Goal: Task Accomplishment & Management: Manage account settings

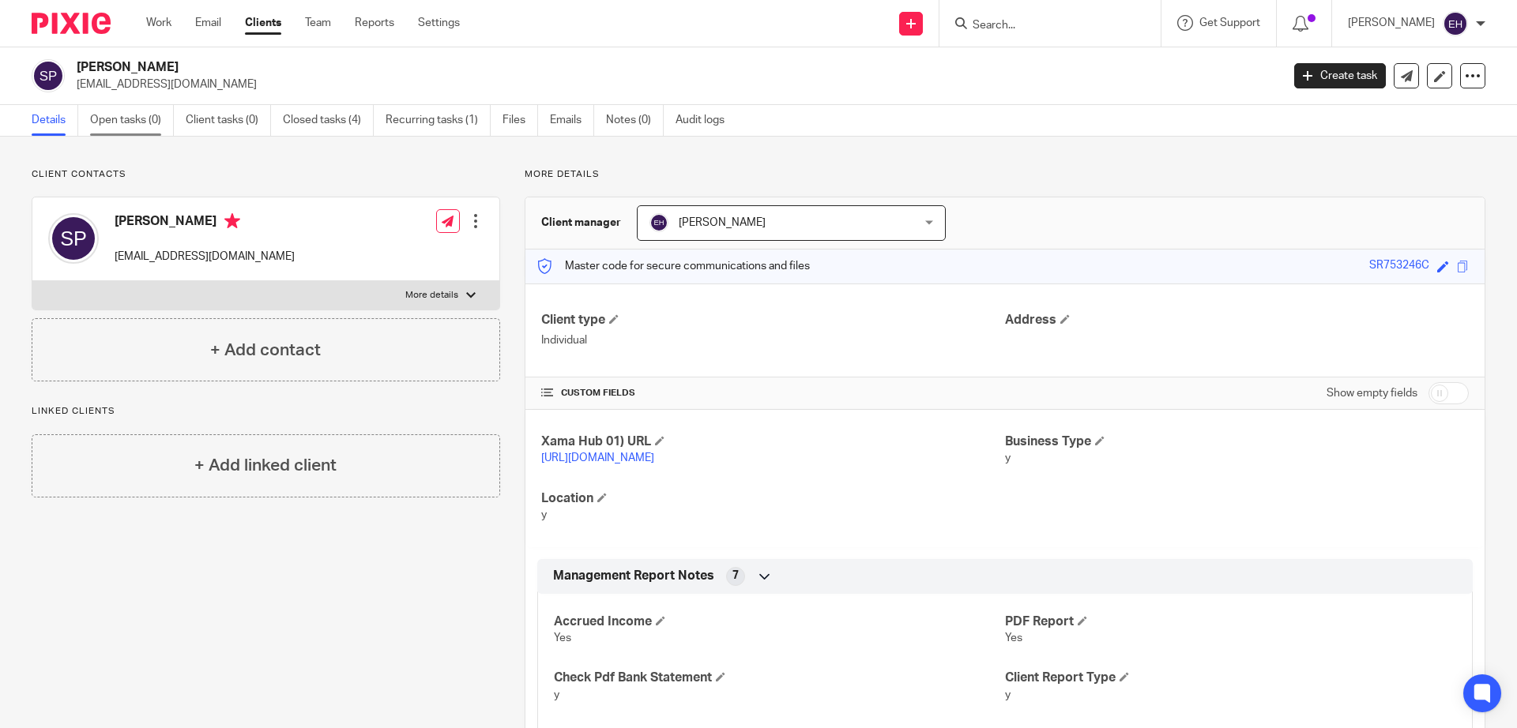
click at [120, 126] on link "Open tasks (0)" at bounding box center [132, 120] width 84 height 31
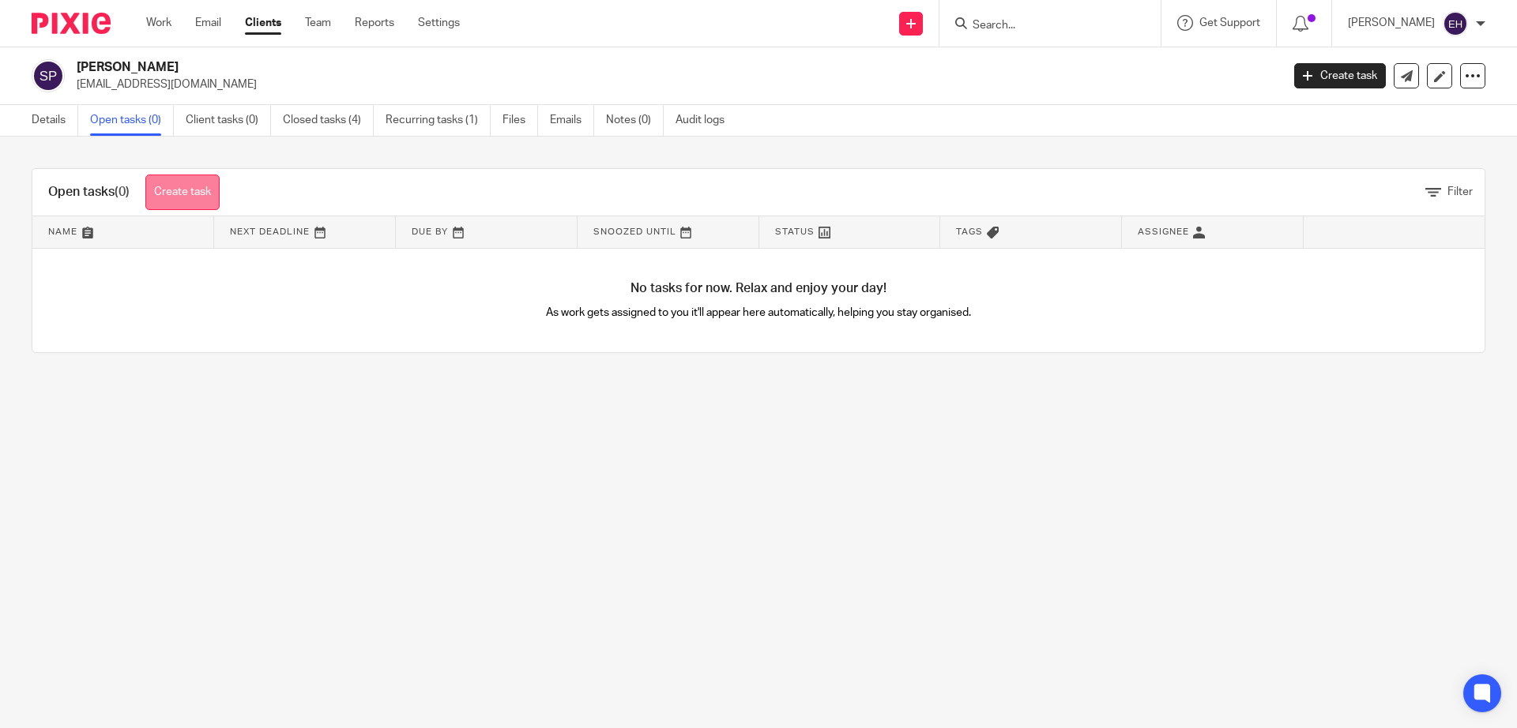
click at [211, 195] on link "Create task" at bounding box center [182, 193] width 74 height 36
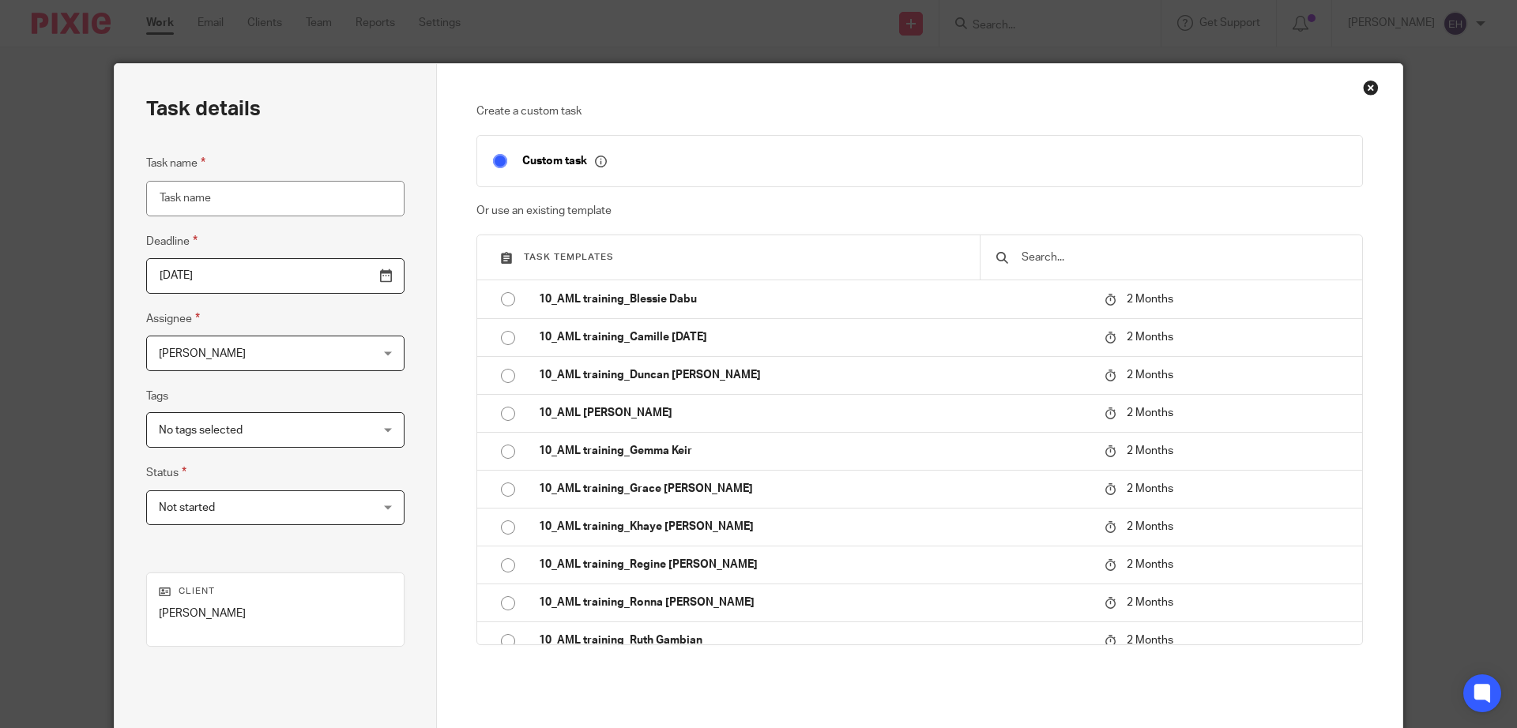
click at [1067, 257] on input "text" at bounding box center [1183, 257] width 326 height 17
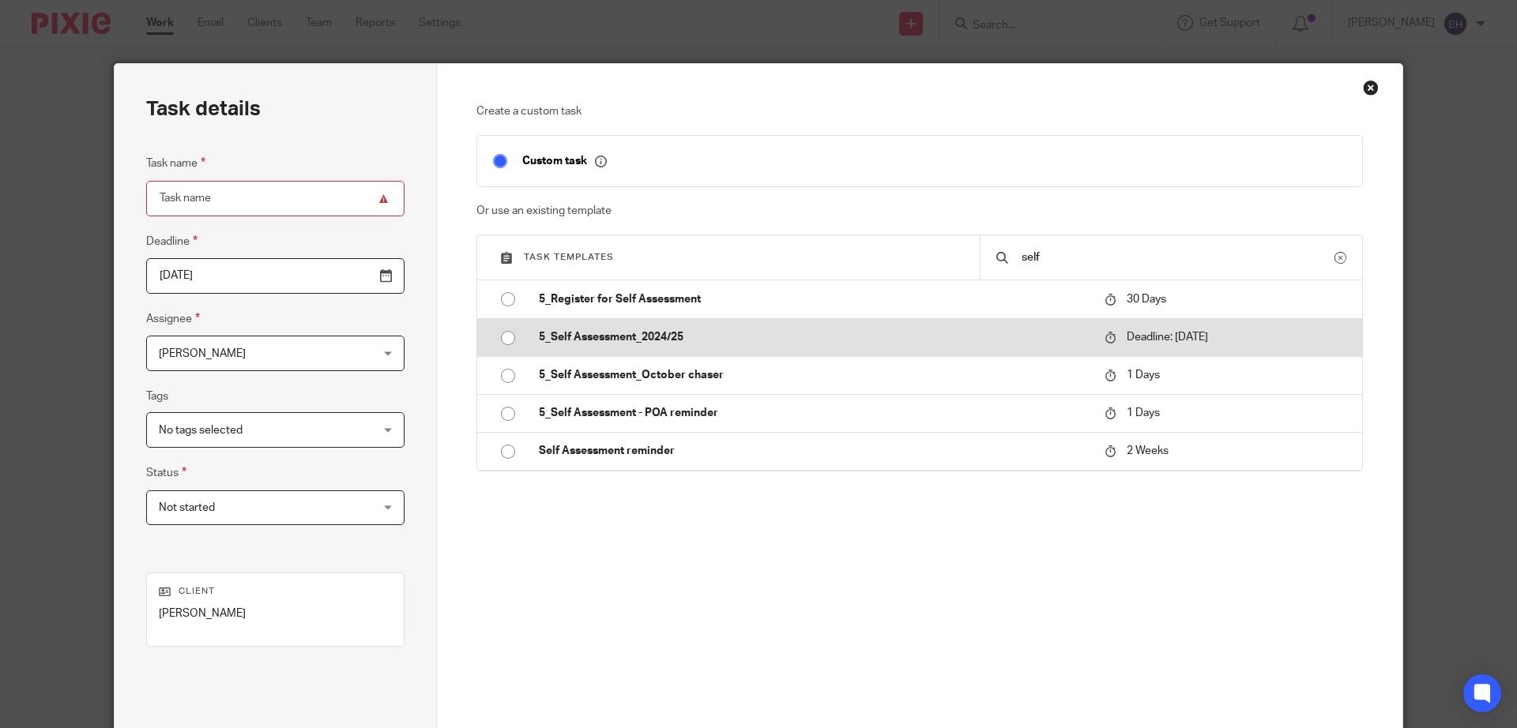
type input "self"
click at [678, 346] on td "5_Self Assessment_2024/25" at bounding box center [809, 337] width 573 height 38
type input "2022-11-30"
type input "5_Self Assessment_2024/25"
checkbox input "false"
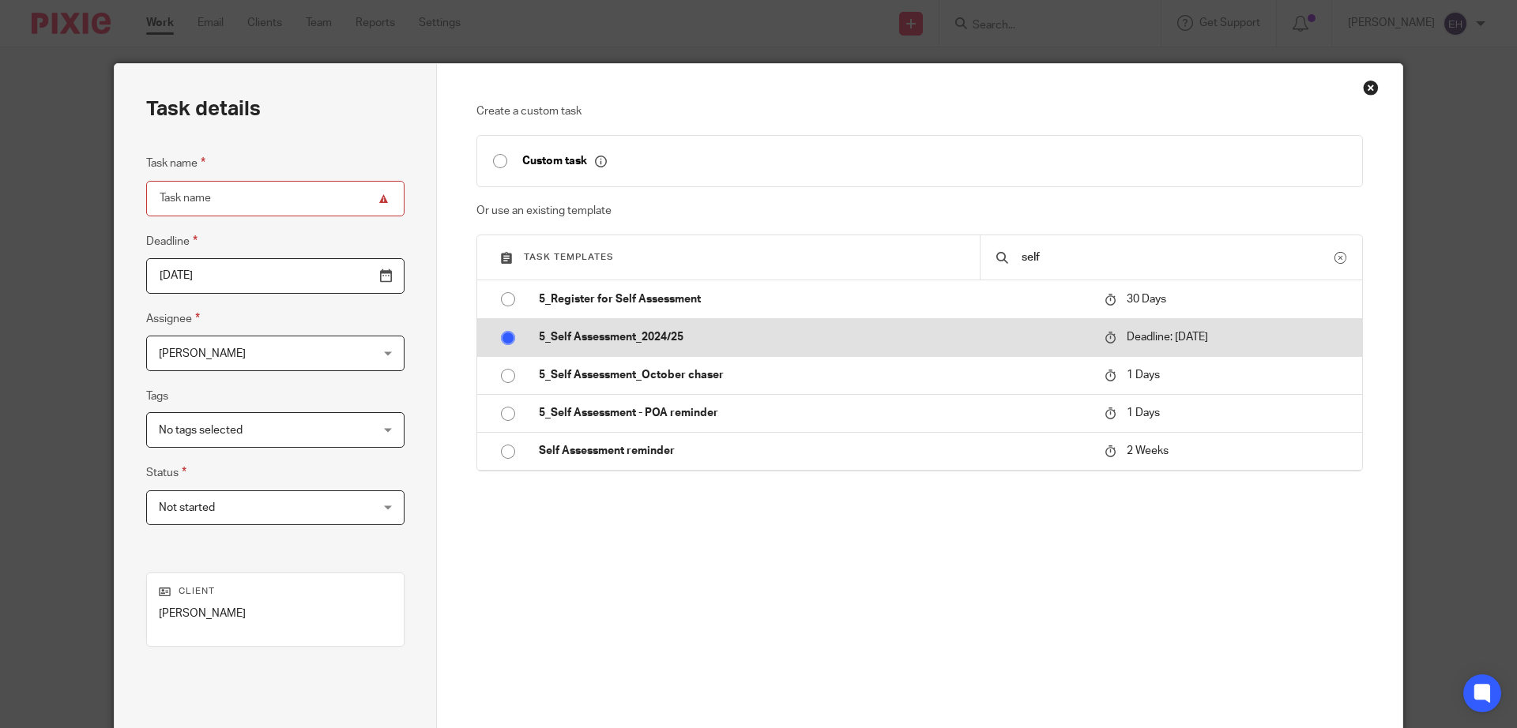
radio input "true"
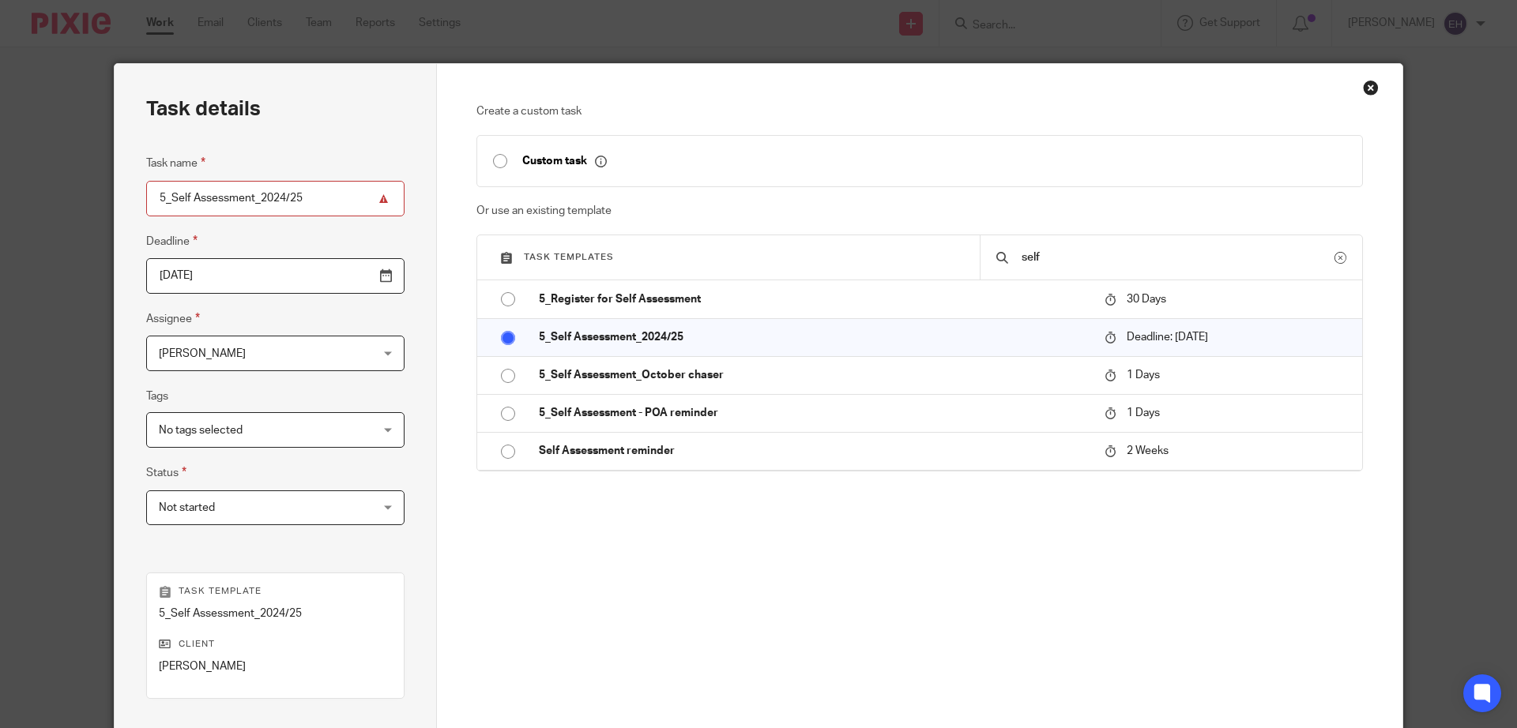
scroll to position [203, 0]
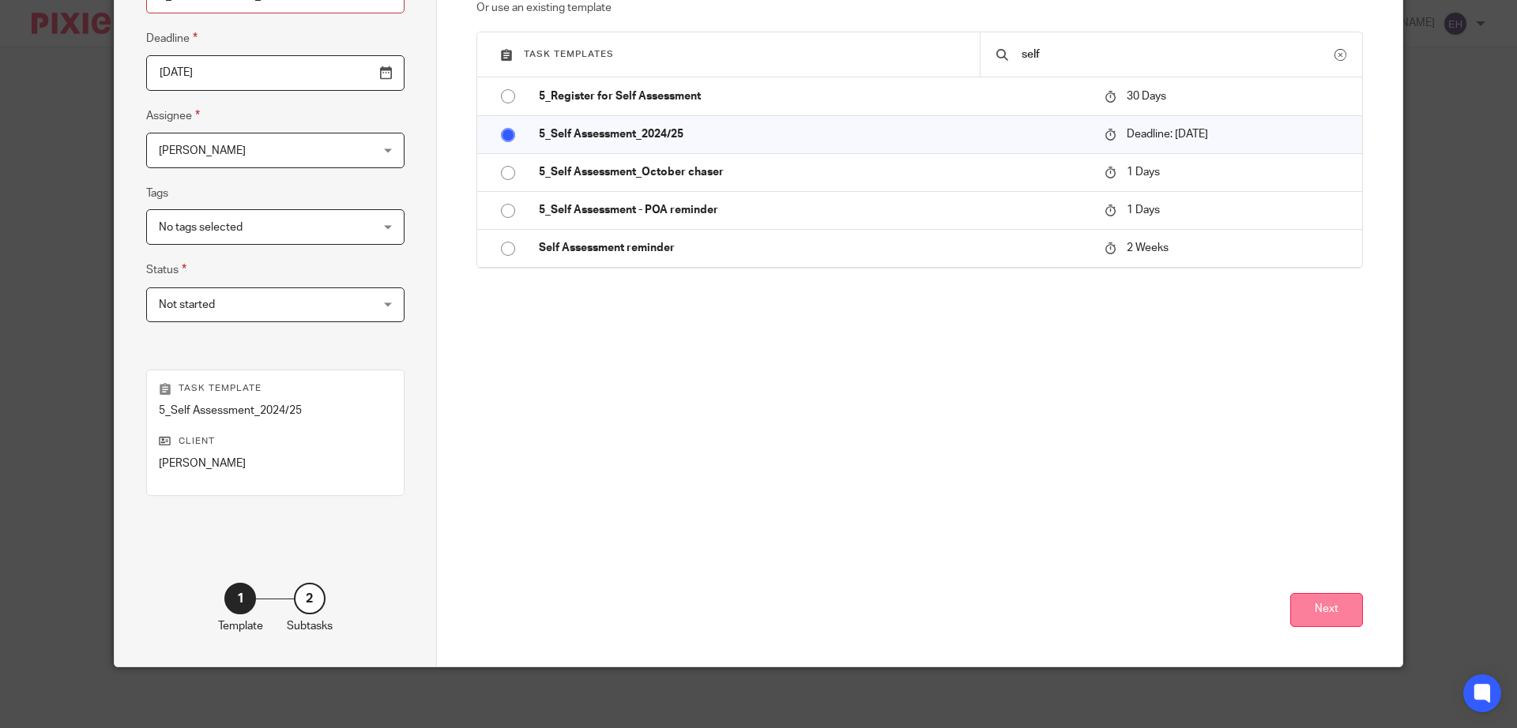
click at [1317, 603] on button "Next" at bounding box center [1326, 610] width 73 height 34
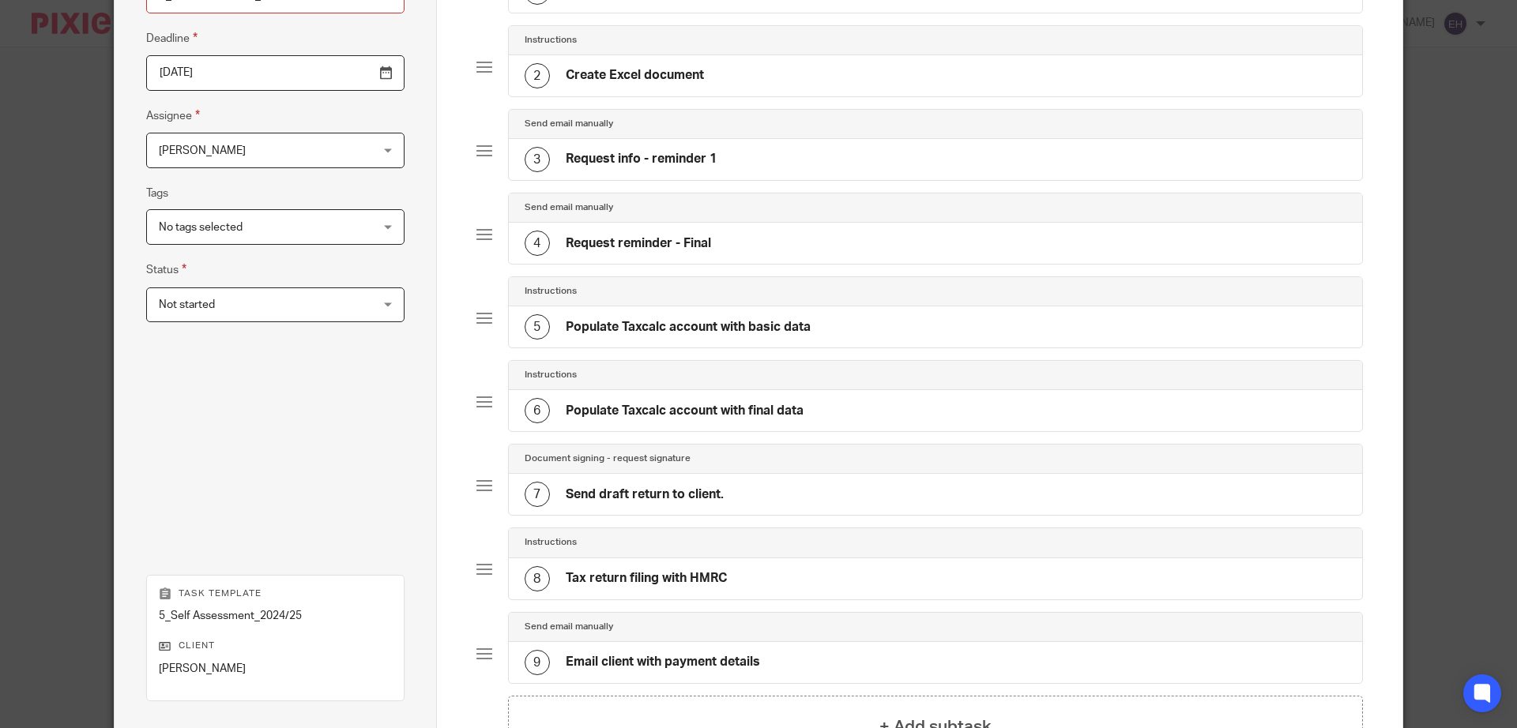
scroll to position [410, 0]
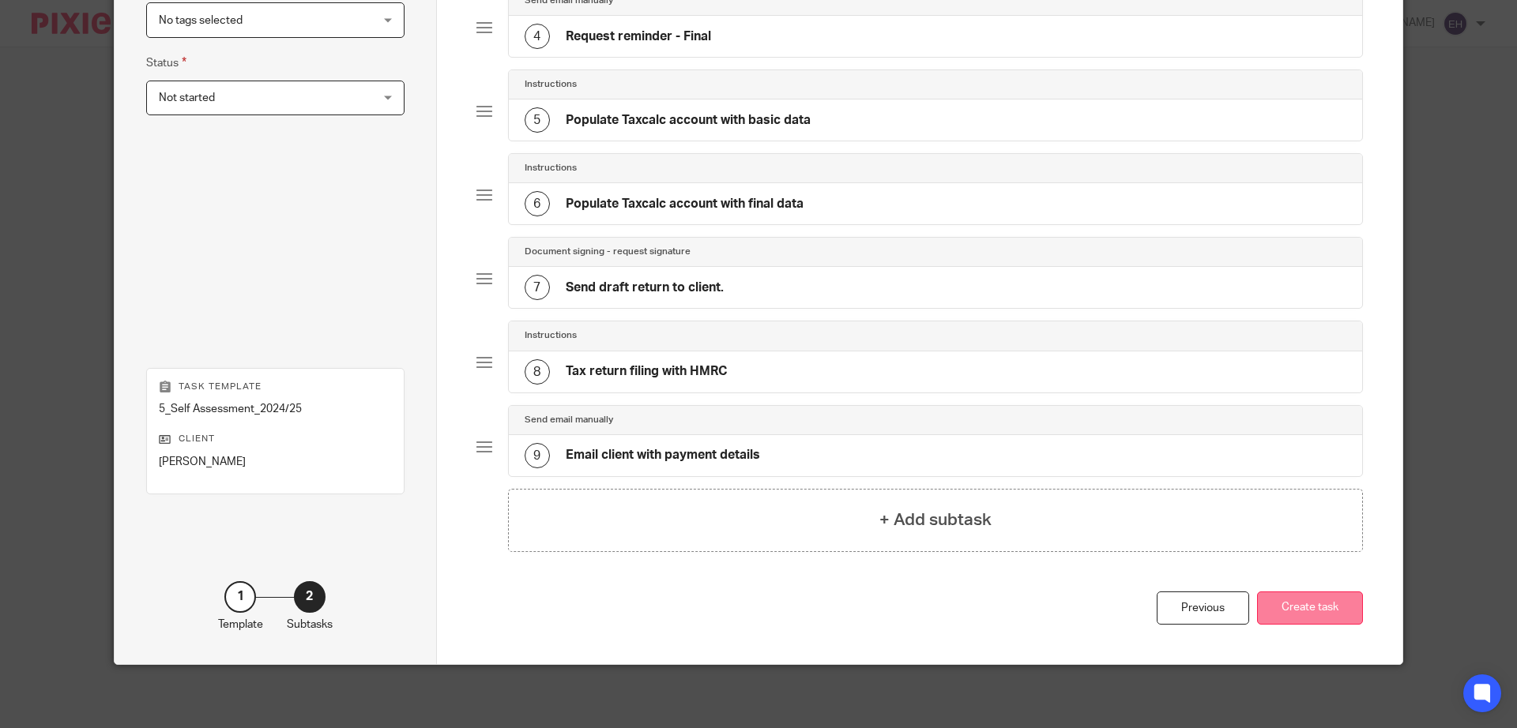
click at [1302, 618] on button "Create task" at bounding box center [1310, 609] width 106 height 34
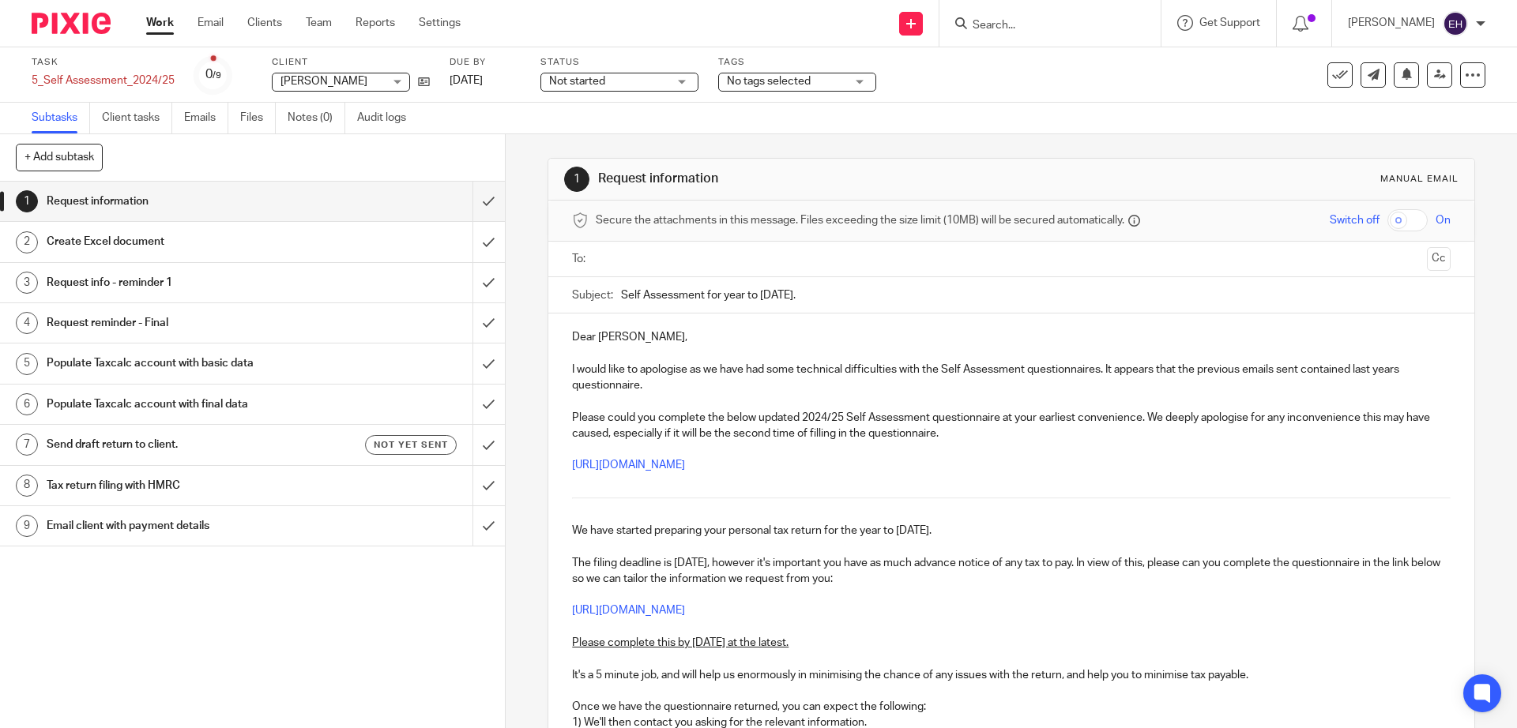
click at [190, 442] on h1 "Send draft return to client." at bounding box center [183, 445] width 273 height 24
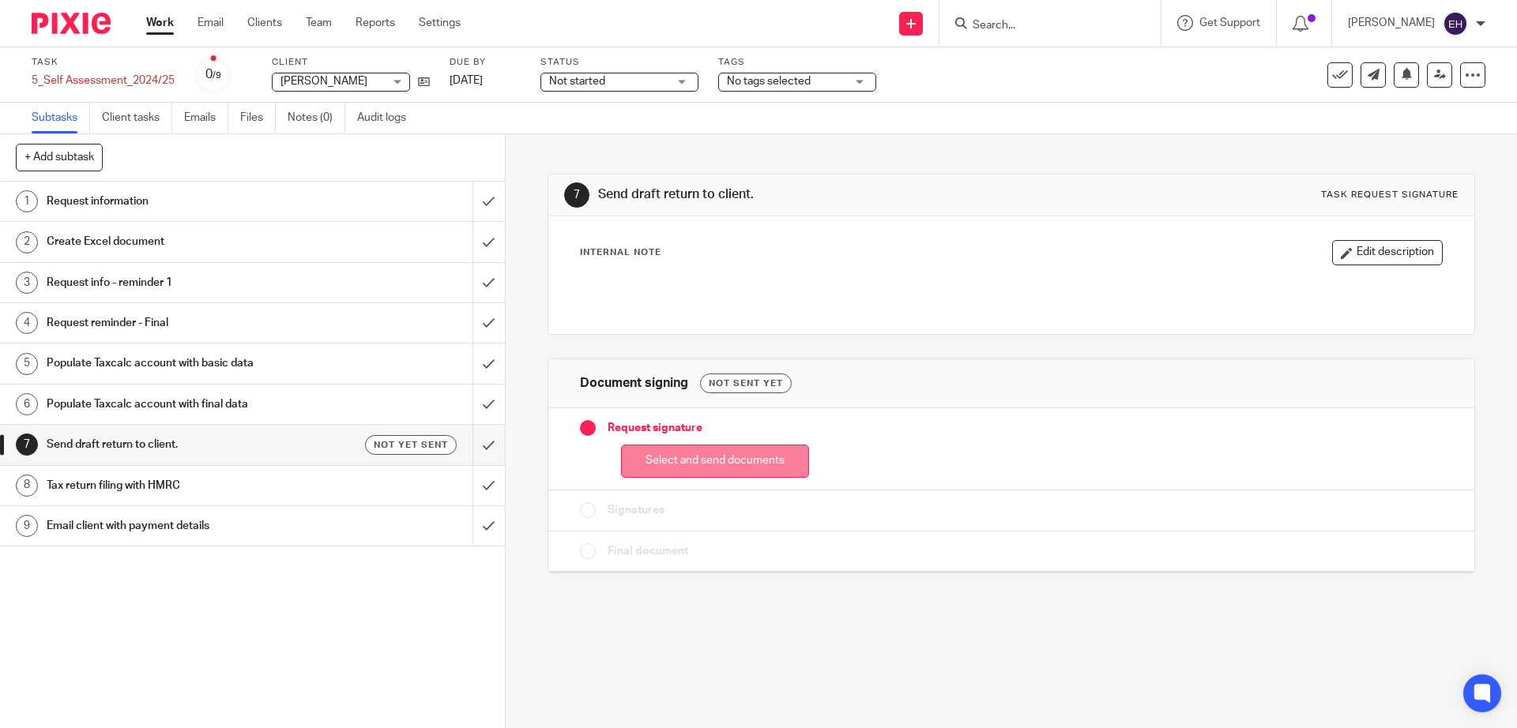
click at [741, 454] on button "Select and send documents" at bounding box center [715, 462] width 188 height 34
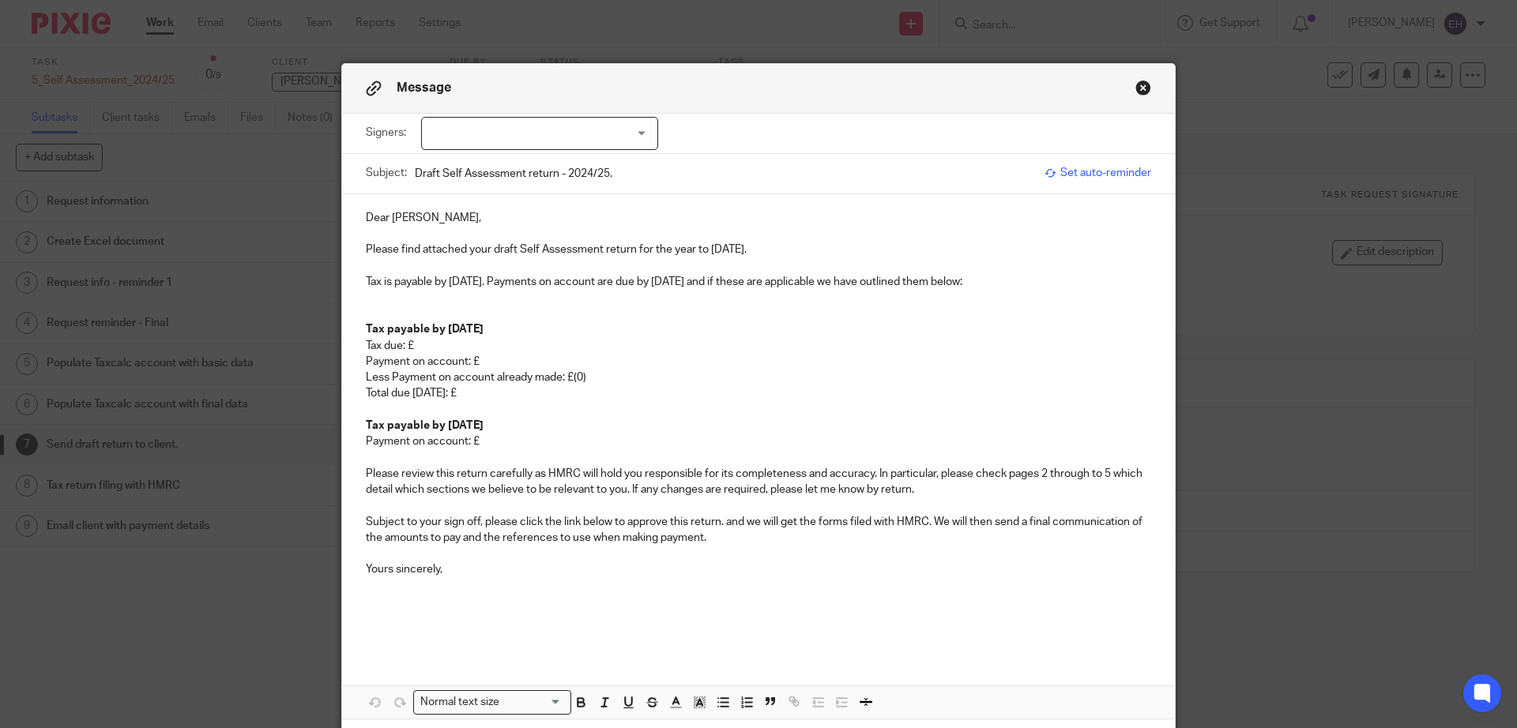
click at [472, 128] on div at bounding box center [539, 133] width 237 height 33
click at [473, 164] on span "[PERSON_NAME]" at bounding box center [486, 166] width 87 height 11
checkbox input "true"
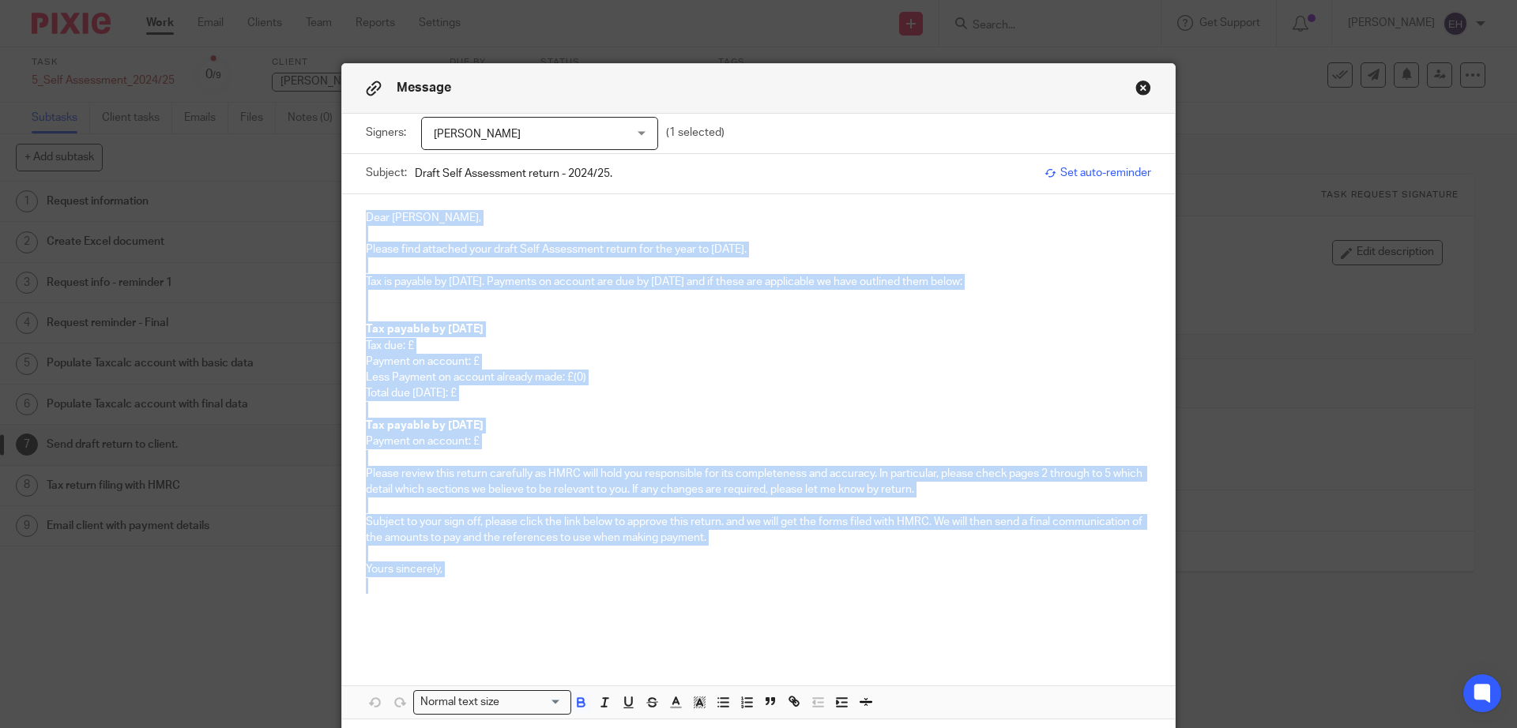
drag, startPoint x: 489, startPoint y: 603, endPoint x: 301, endPoint y: 199, distance: 445.2
click at [301, 199] on div "Message Signers: Sheila Philips Sheila Philips (1 selected) Subject: Draft Self…" at bounding box center [758, 364] width 1517 height 728
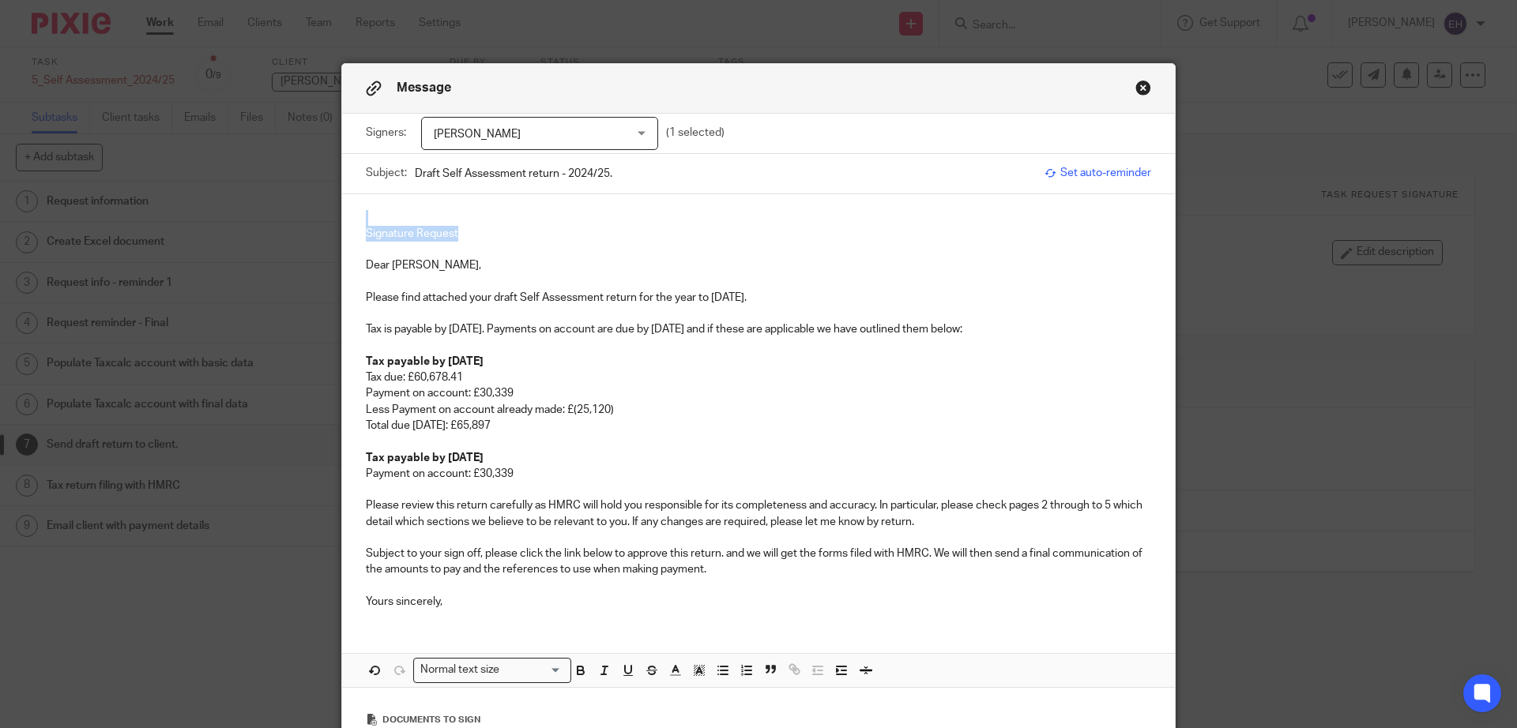
drag, startPoint x: 520, startPoint y: 231, endPoint x: 223, endPoint y: 197, distance: 298.8
click at [223, 199] on div "Message Signers: Sheila Philips Sheila Philips (1 selected) Subject: Draft Self…" at bounding box center [758, 364] width 1517 height 728
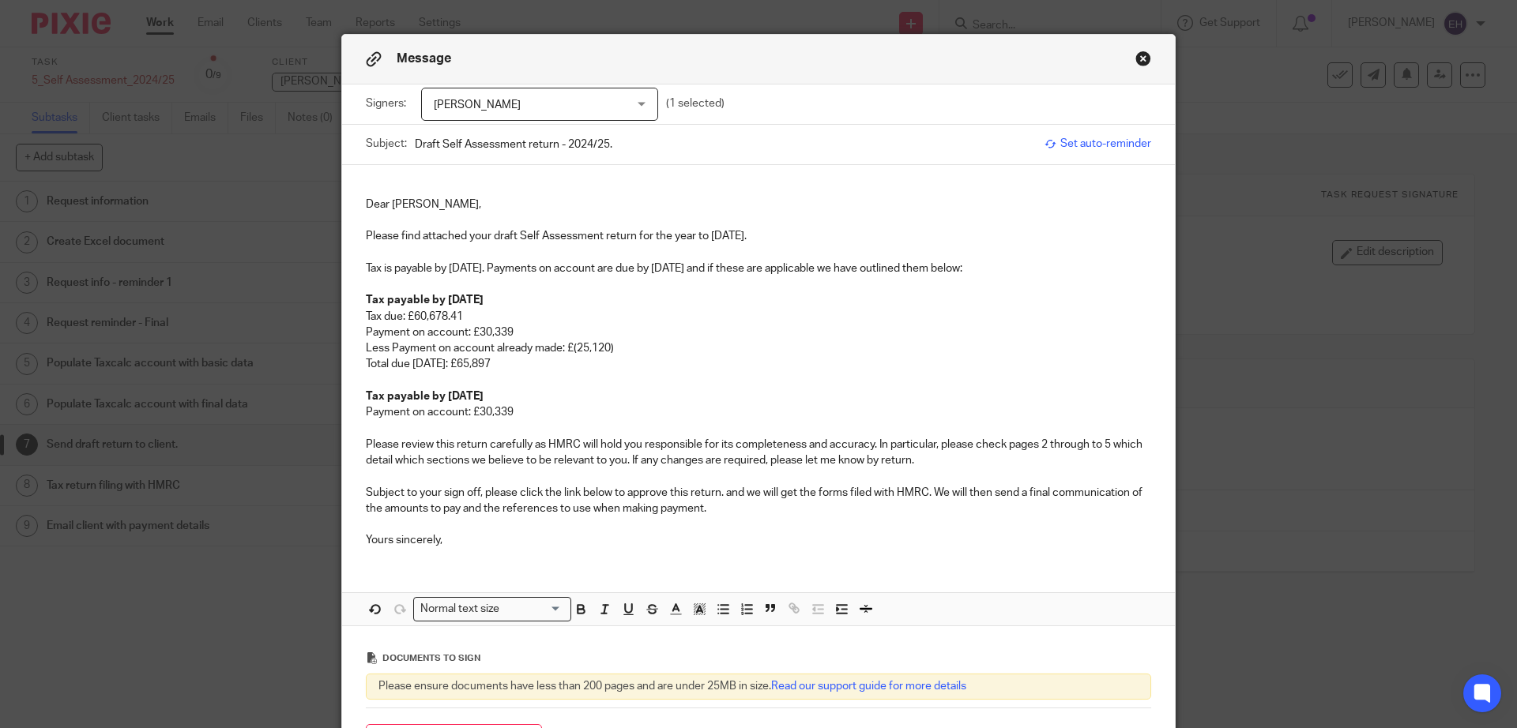
scroll to position [104, 0]
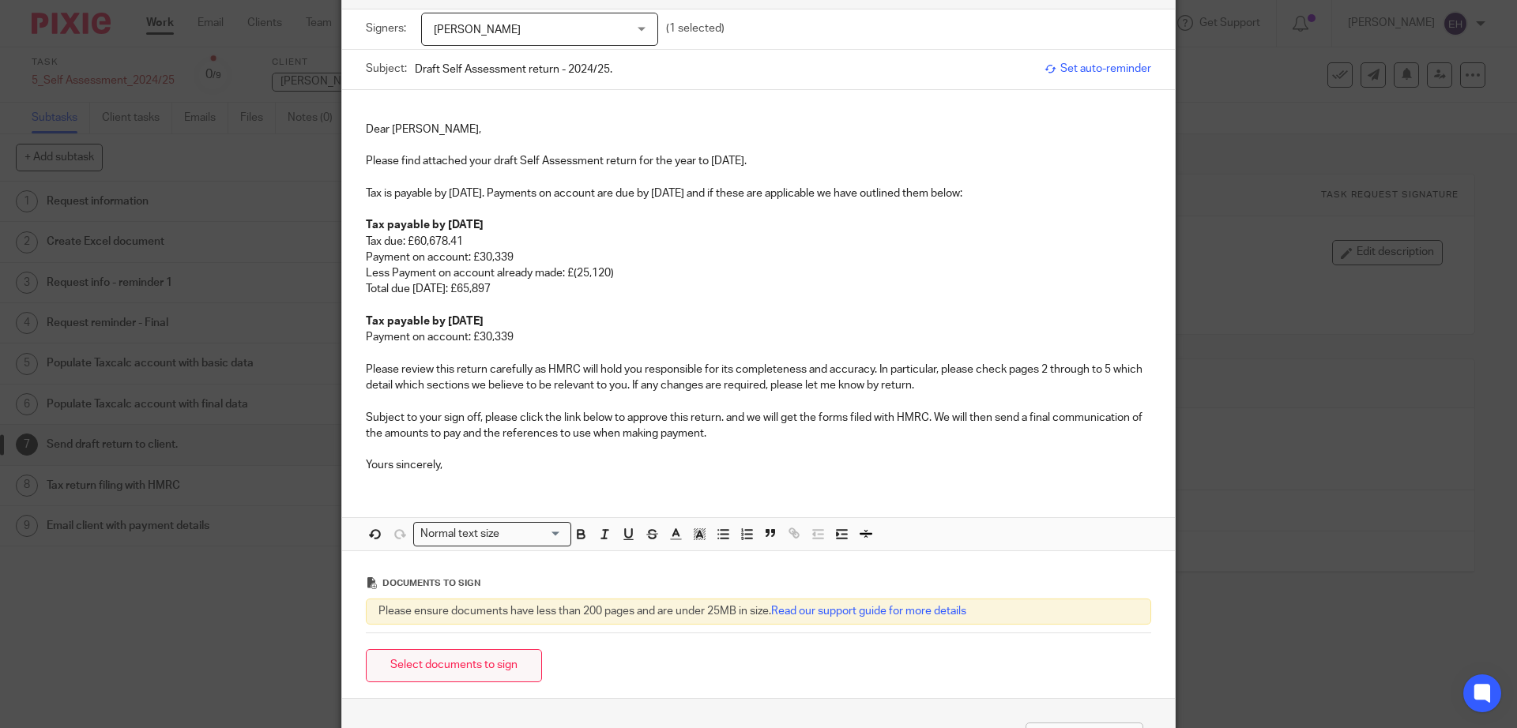
click at [386, 665] on button "Select documents to sign" at bounding box center [454, 666] width 176 height 34
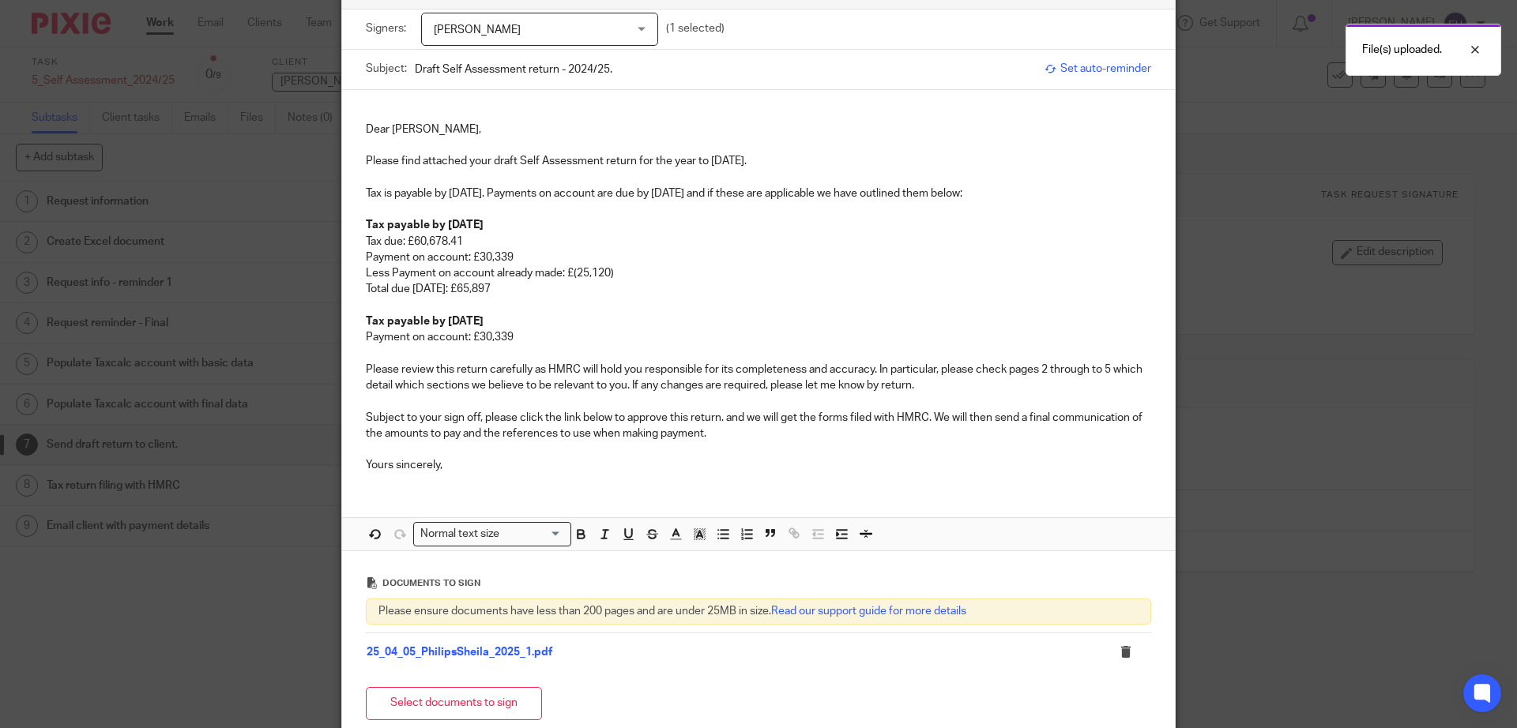
scroll to position [254, 0]
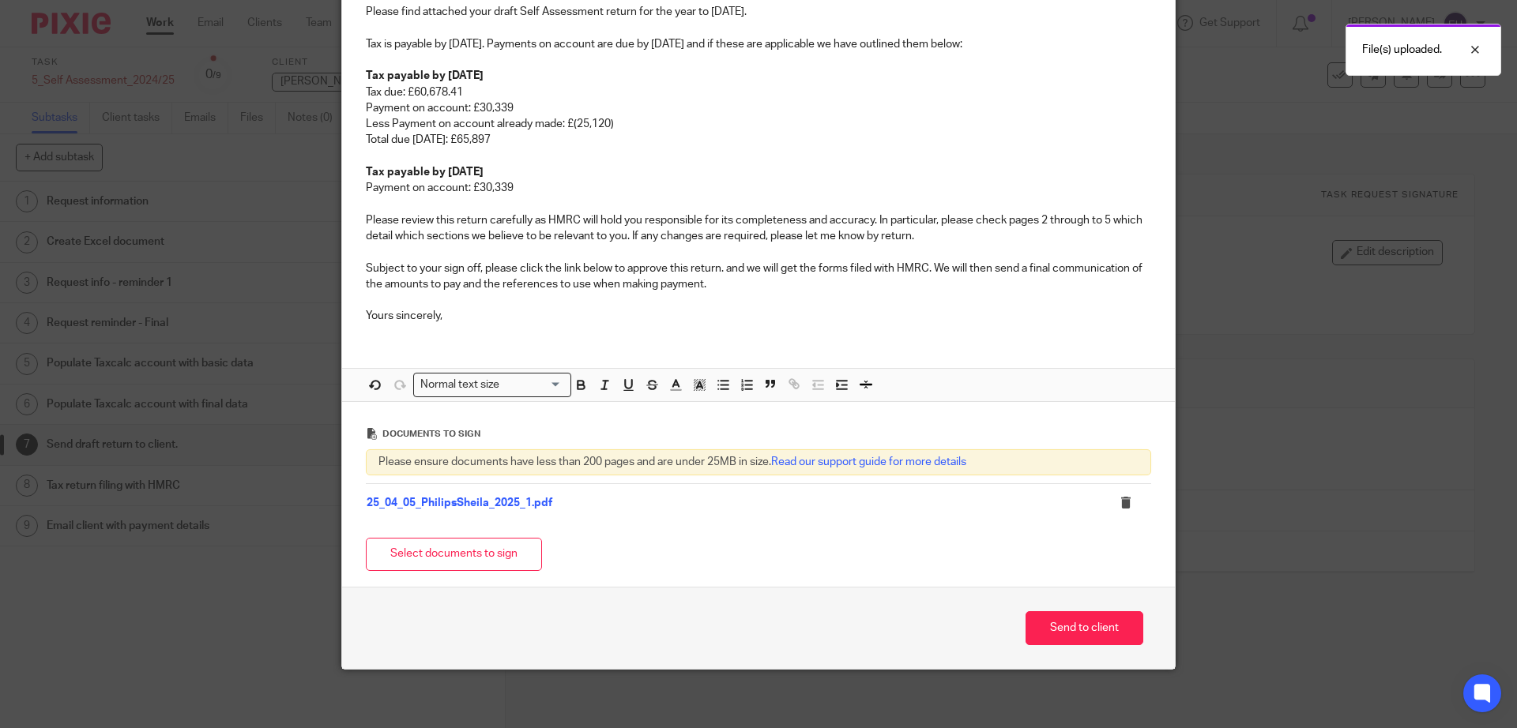
drag, startPoint x: 1054, startPoint y: 618, endPoint x: 512, endPoint y: 521, distance: 551.4
click at [1054, 618] on button "Send to client" at bounding box center [1084, 628] width 118 height 34
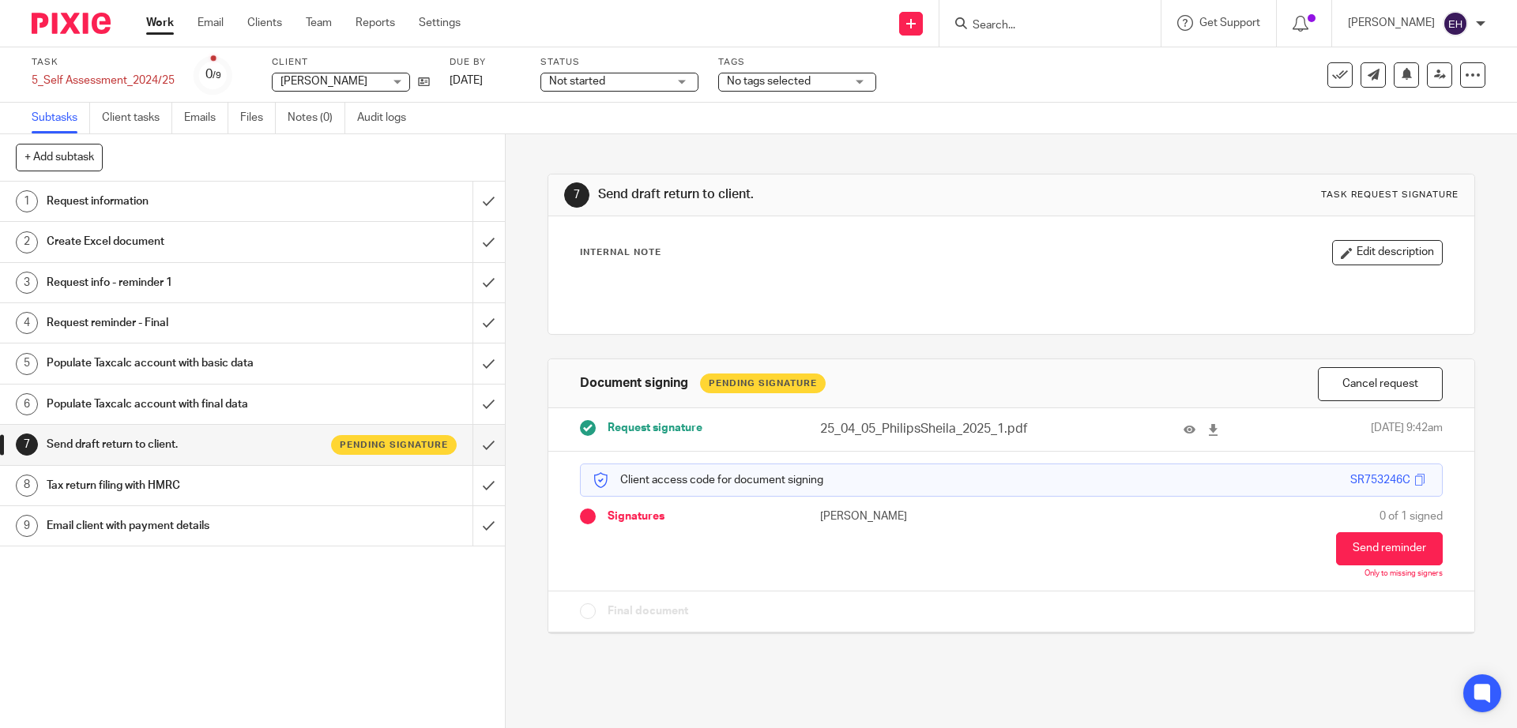
click at [1027, 40] on div at bounding box center [1049, 23] width 221 height 47
click at [1013, 28] on input "Search" at bounding box center [1042, 26] width 142 height 14
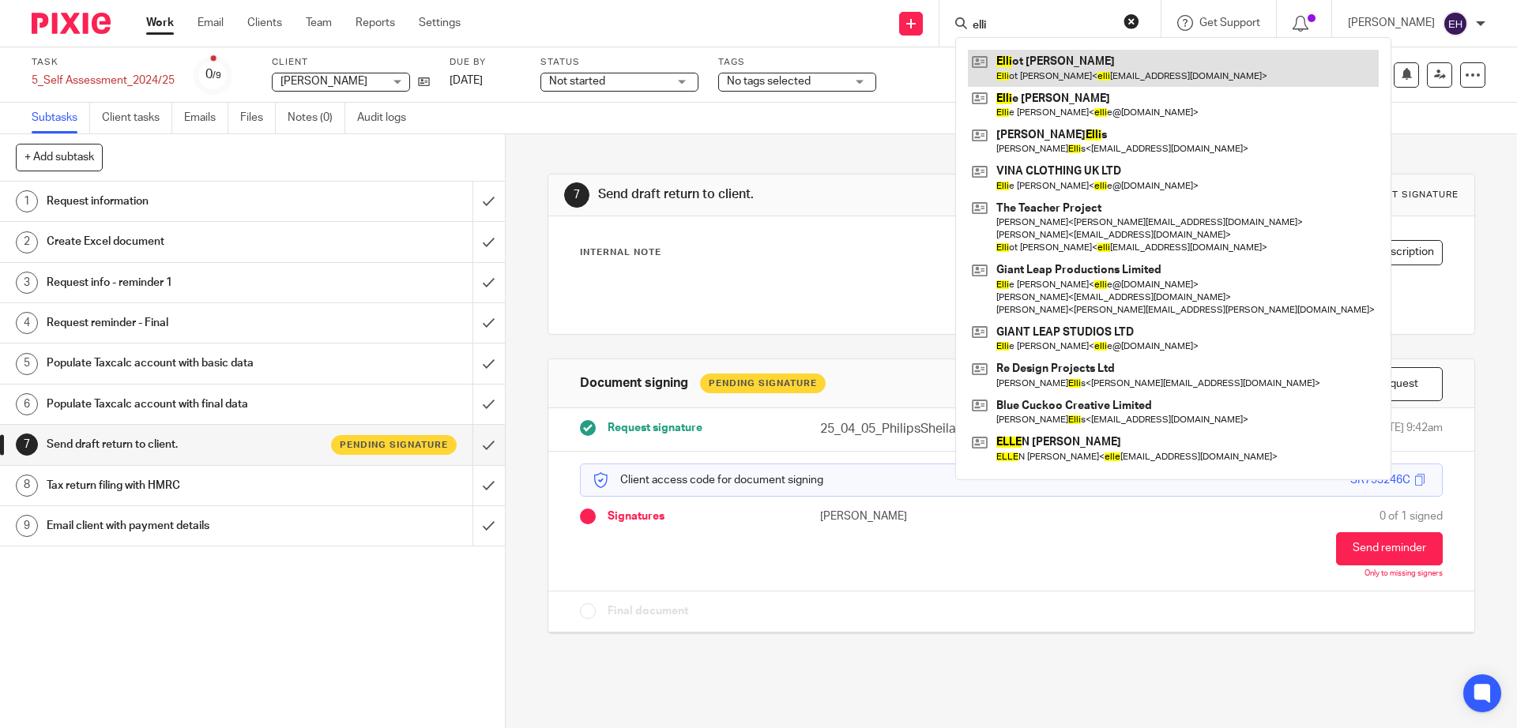
type input "elli"
click at [1054, 69] on link at bounding box center [1173, 68] width 411 height 36
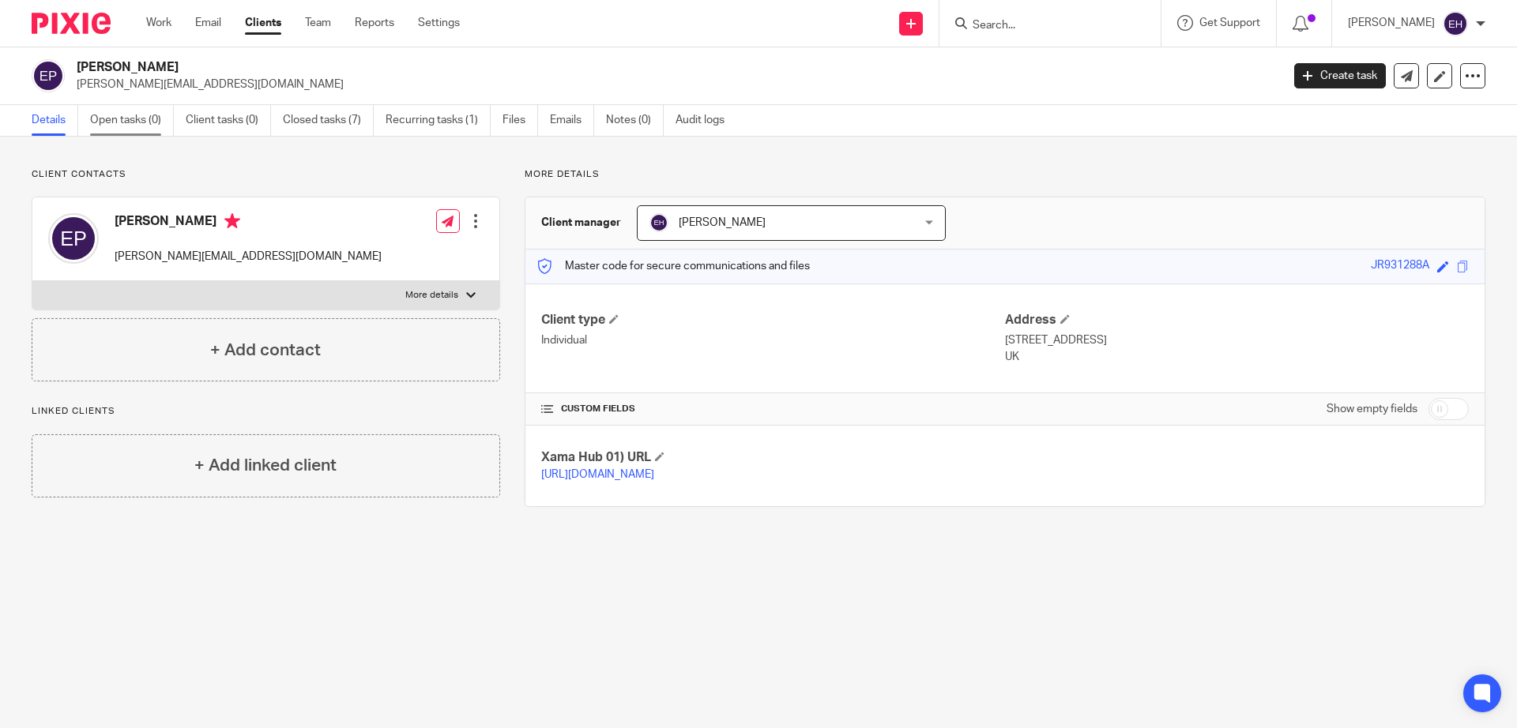
click at [125, 122] on link "Open tasks (0)" at bounding box center [132, 120] width 84 height 31
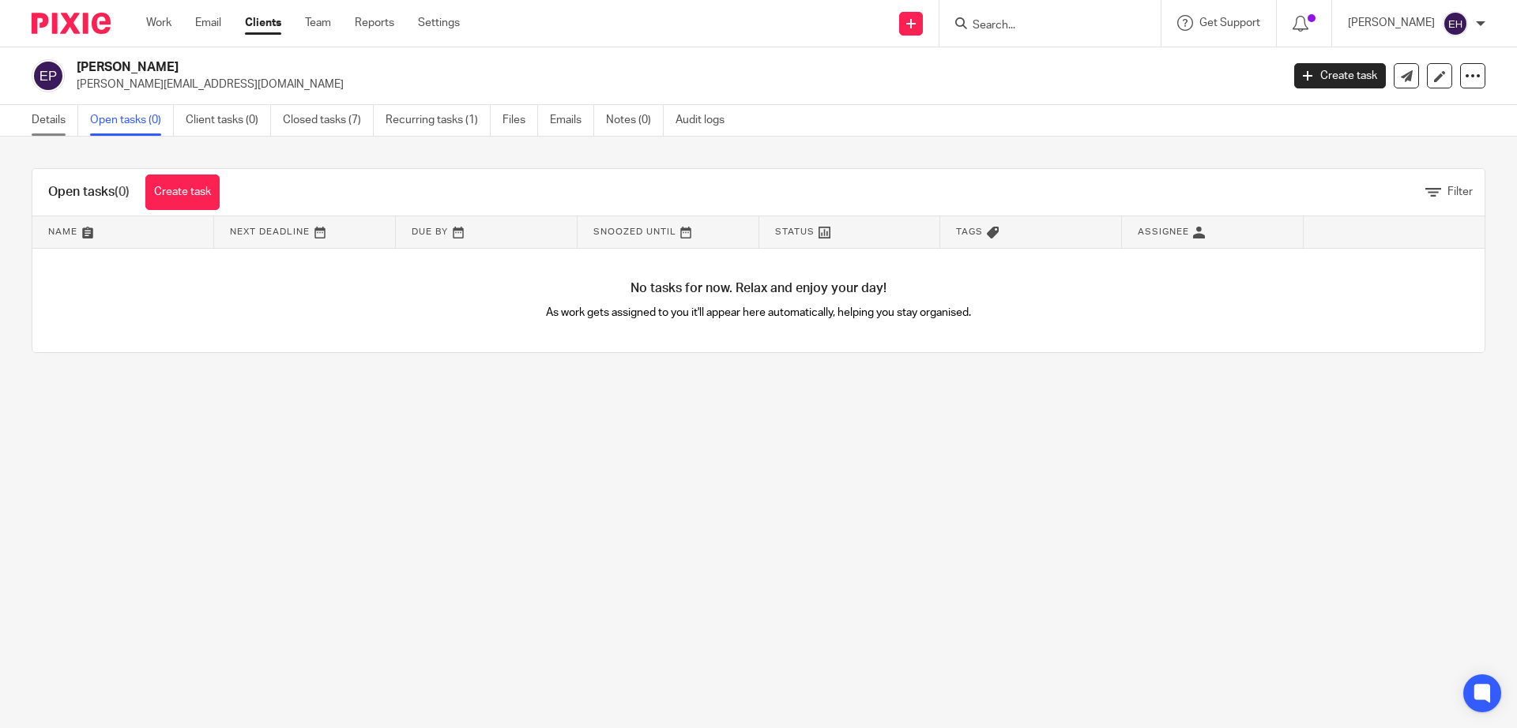
click at [62, 115] on link "Details" at bounding box center [55, 120] width 47 height 31
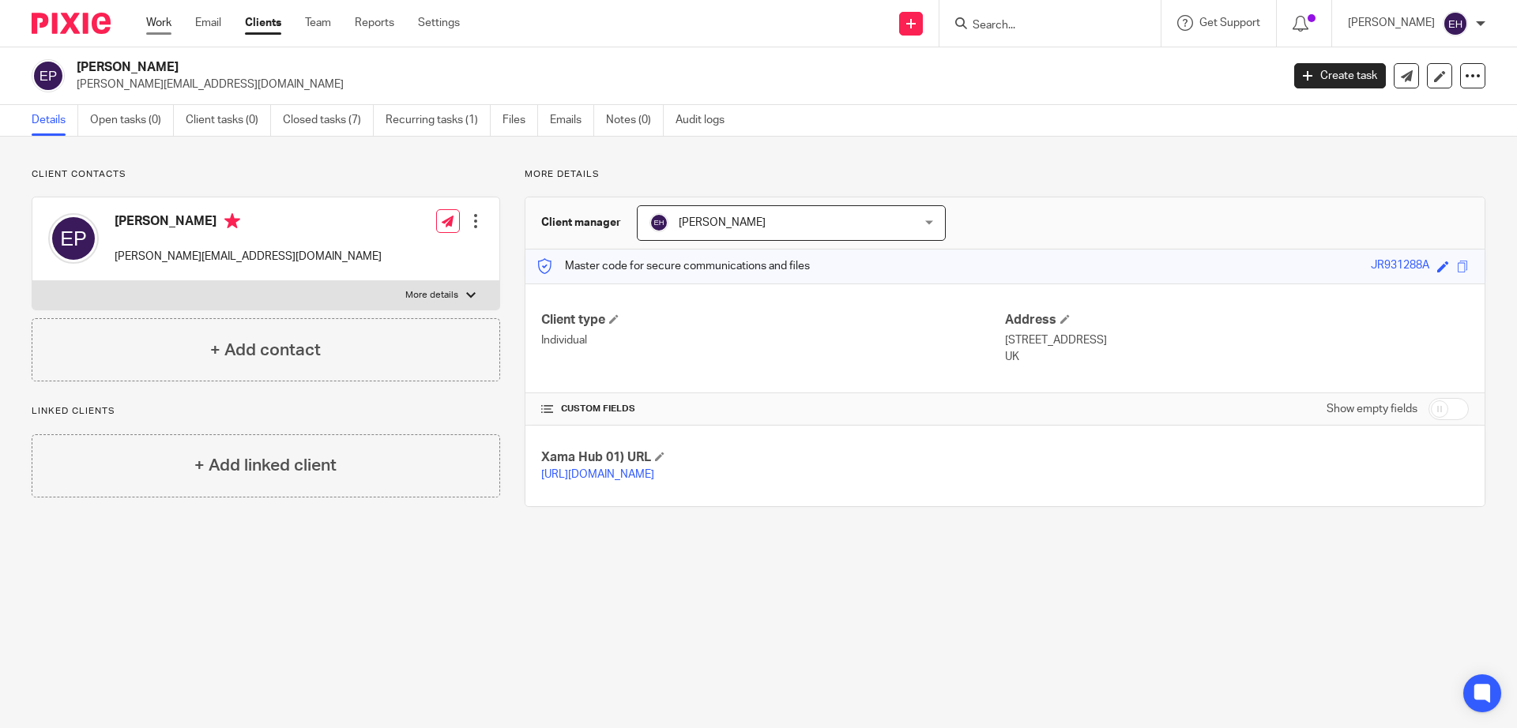
click at [152, 25] on link "Work" at bounding box center [158, 23] width 25 height 16
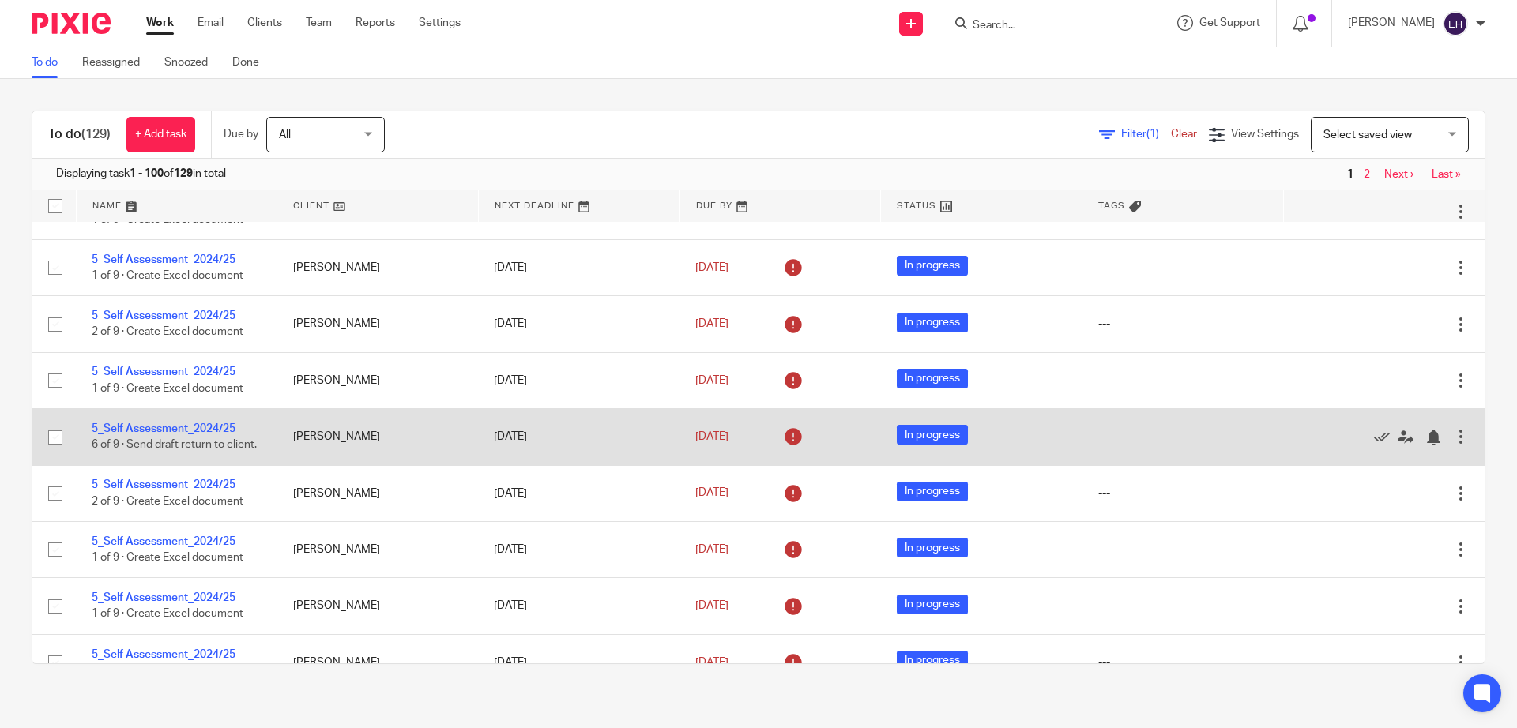
scroll to position [5357, 0]
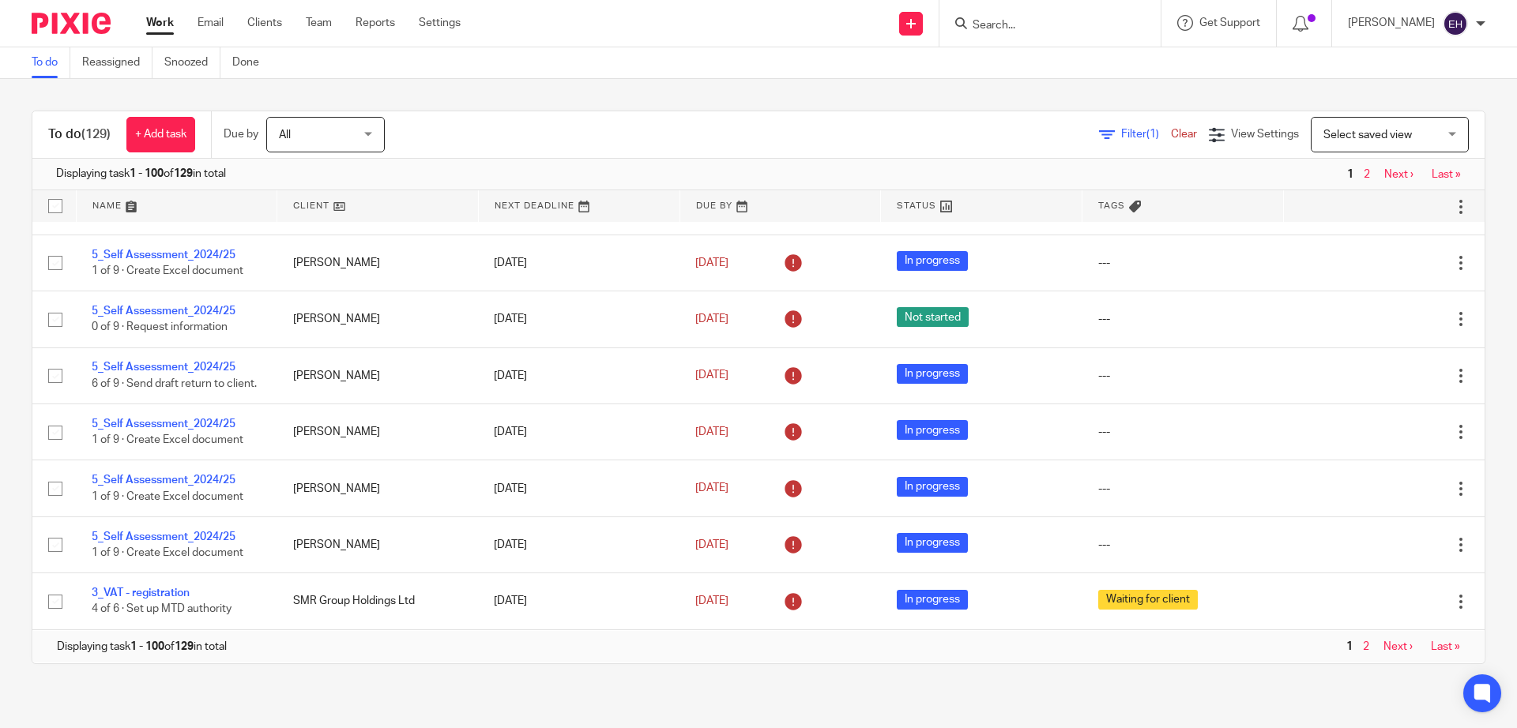
click at [1384, 174] on link "Next ›" at bounding box center [1398, 174] width 29 height 11
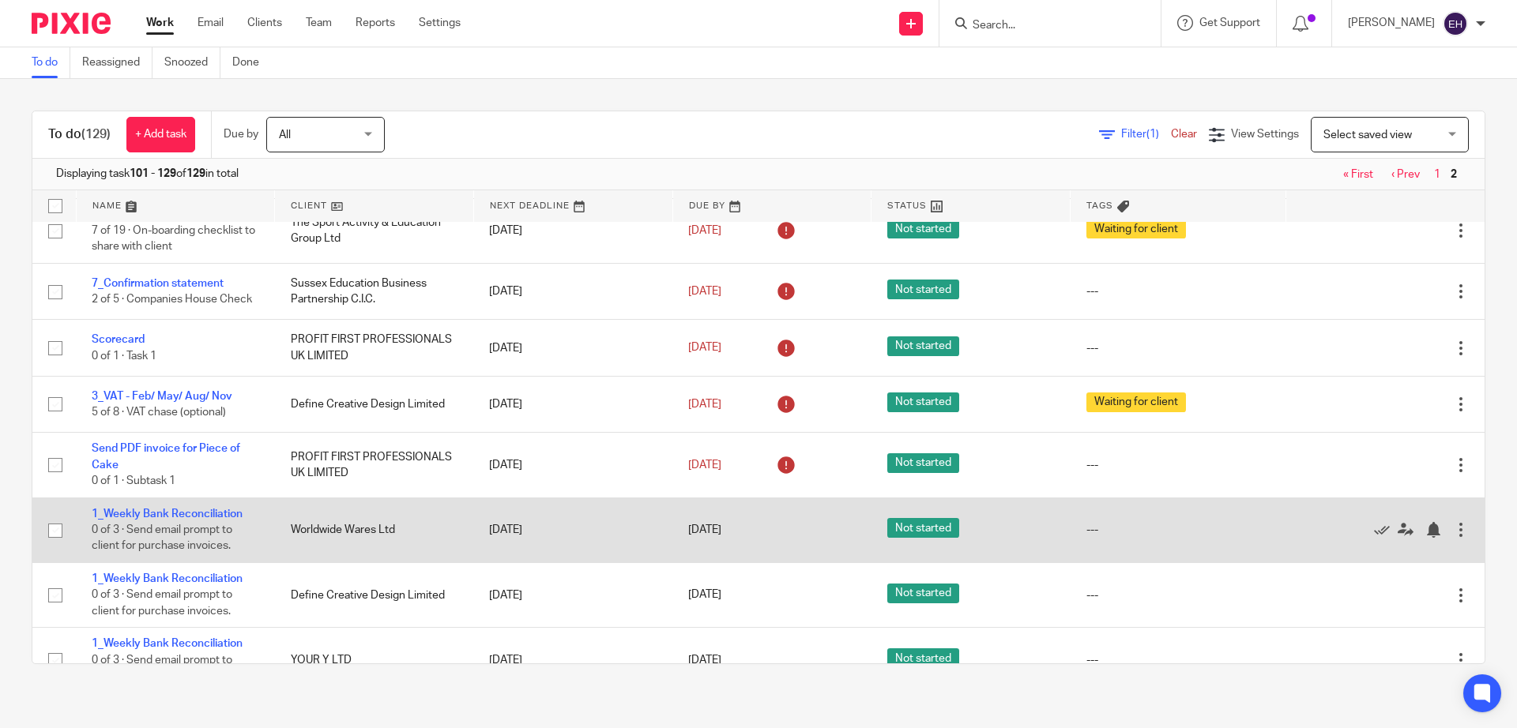
scroll to position [312, 0]
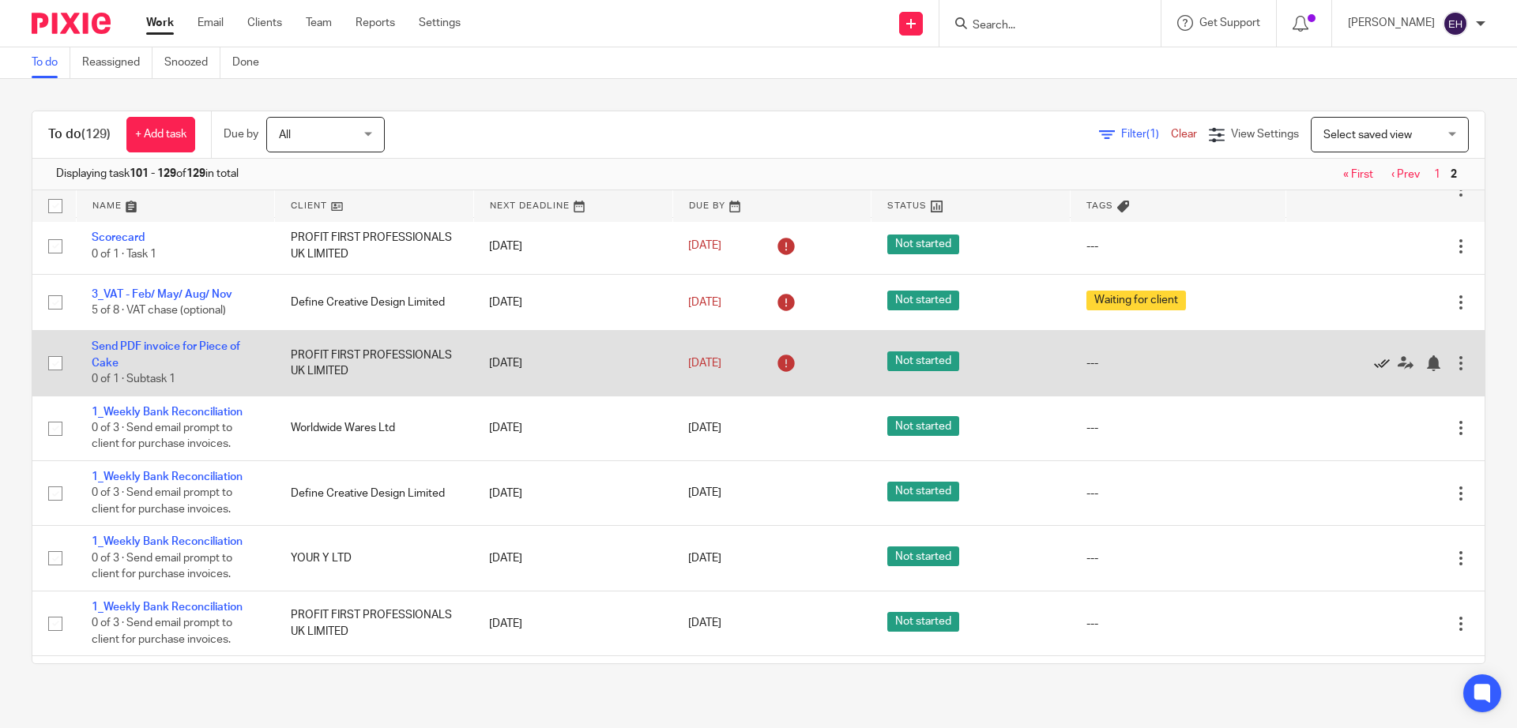
click at [1374, 371] on icon at bounding box center [1382, 363] width 16 height 16
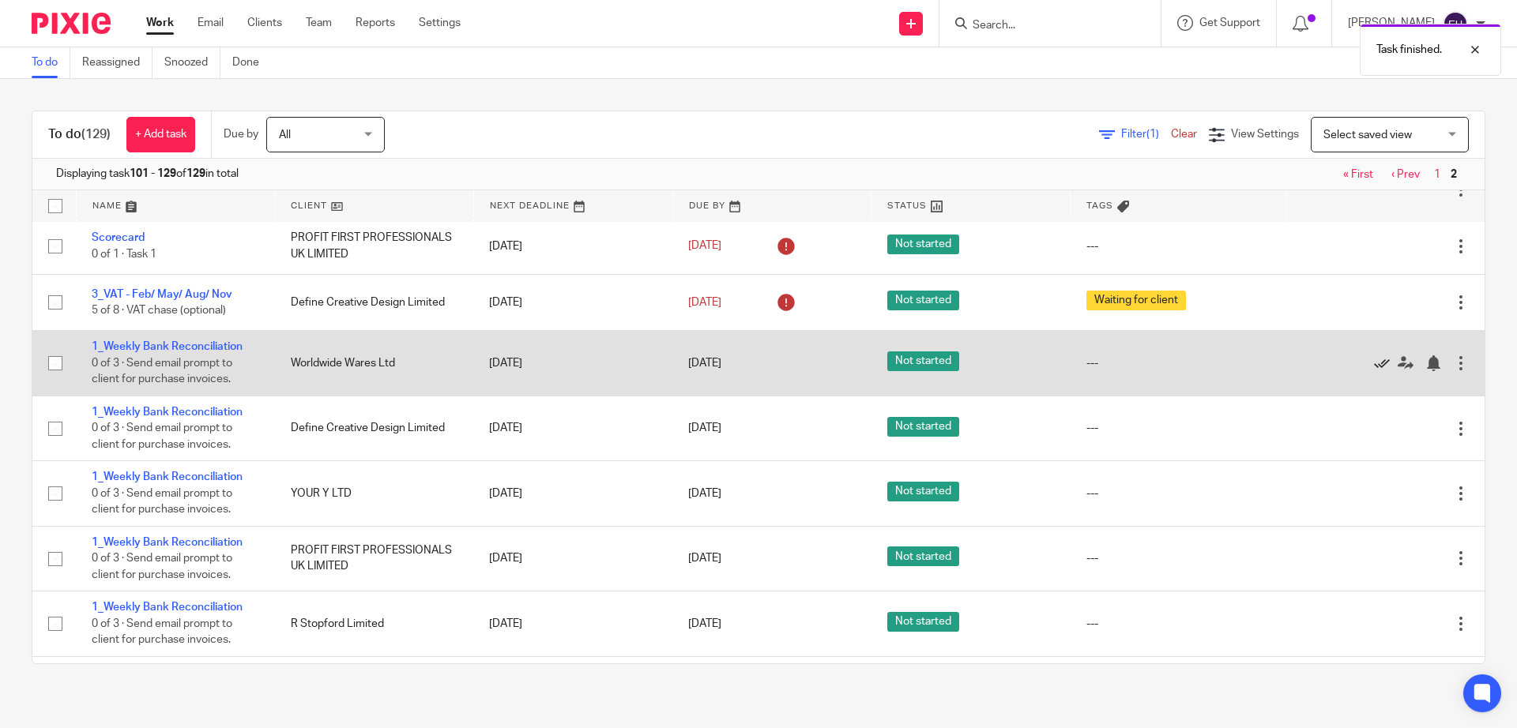
click at [1374, 371] on icon at bounding box center [1382, 363] width 16 height 16
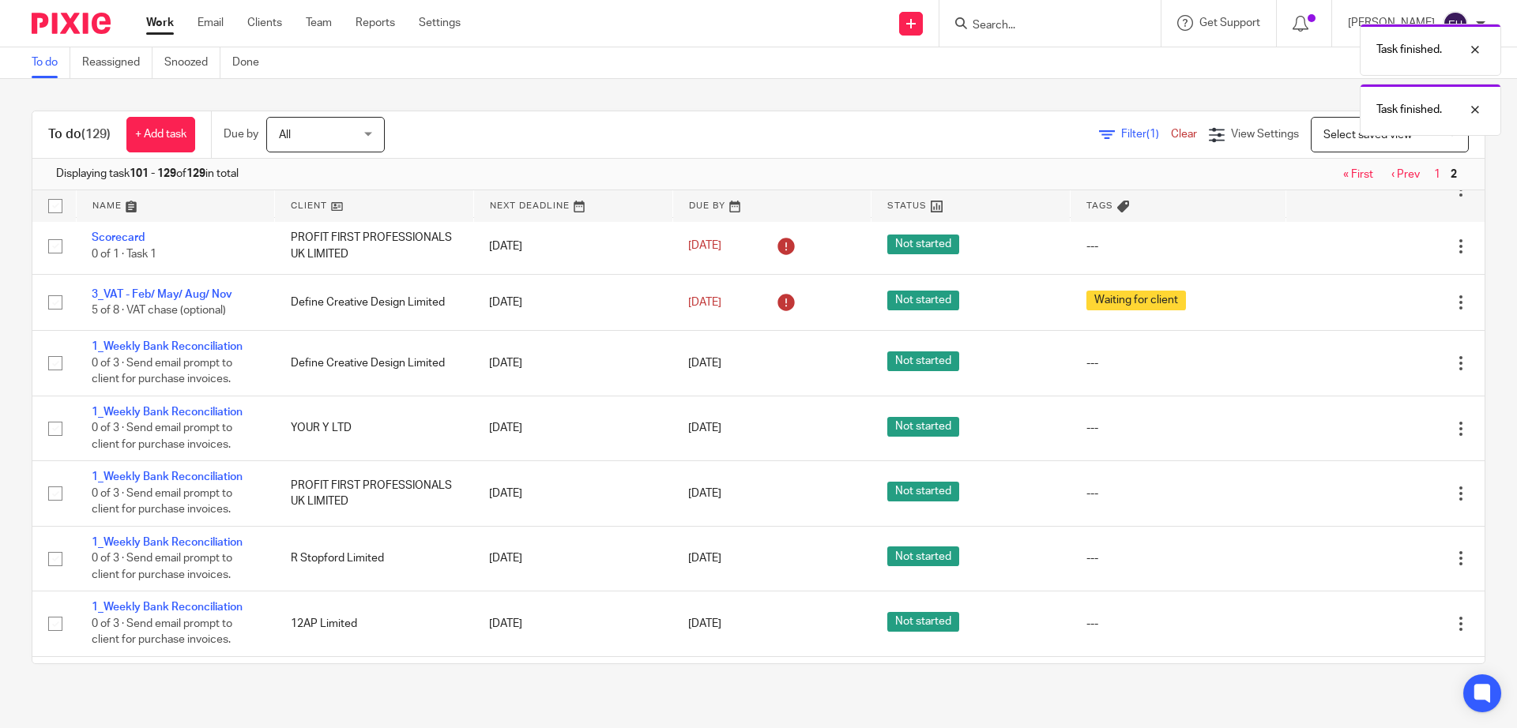
click at [1374, 371] on icon at bounding box center [1382, 363] width 16 height 16
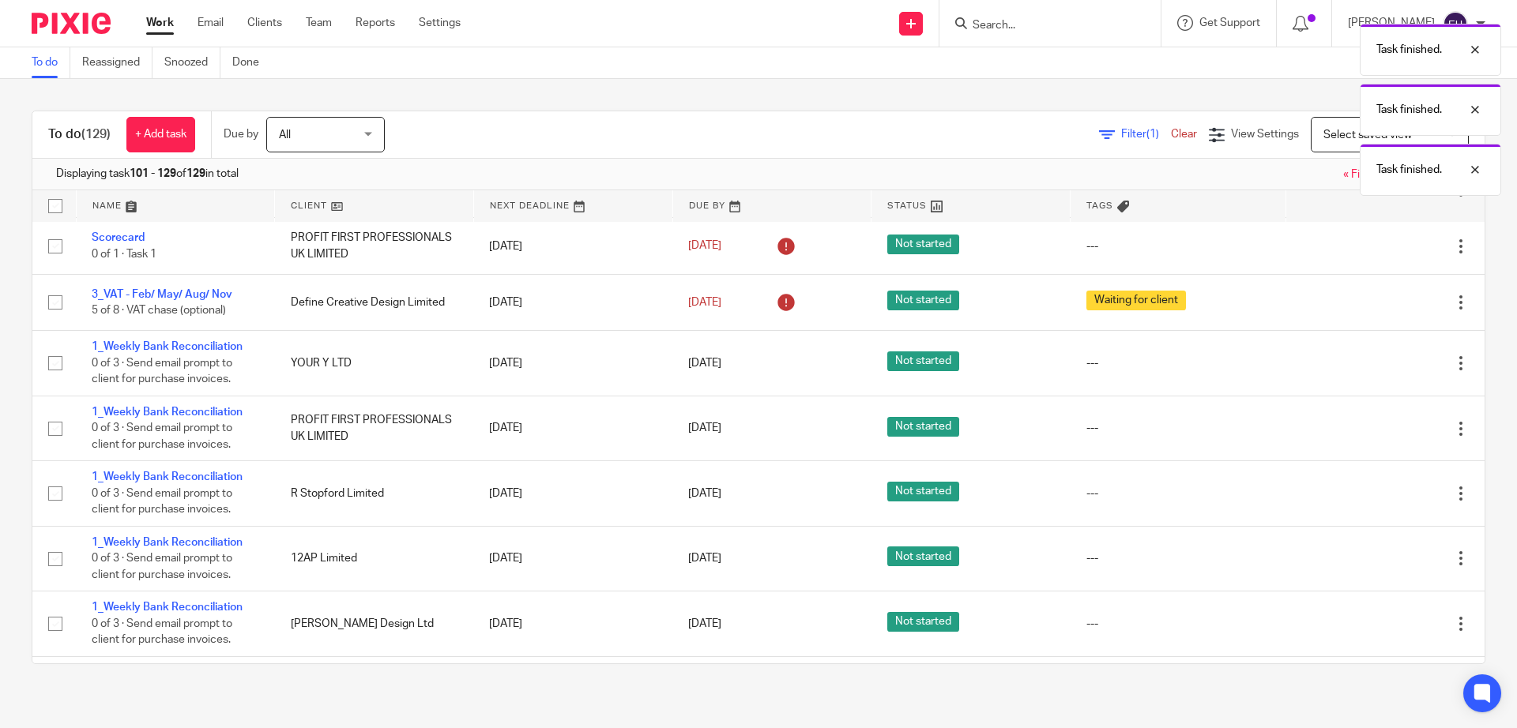
click at [1374, 371] on icon at bounding box center [1382, 363] width 16 height 16
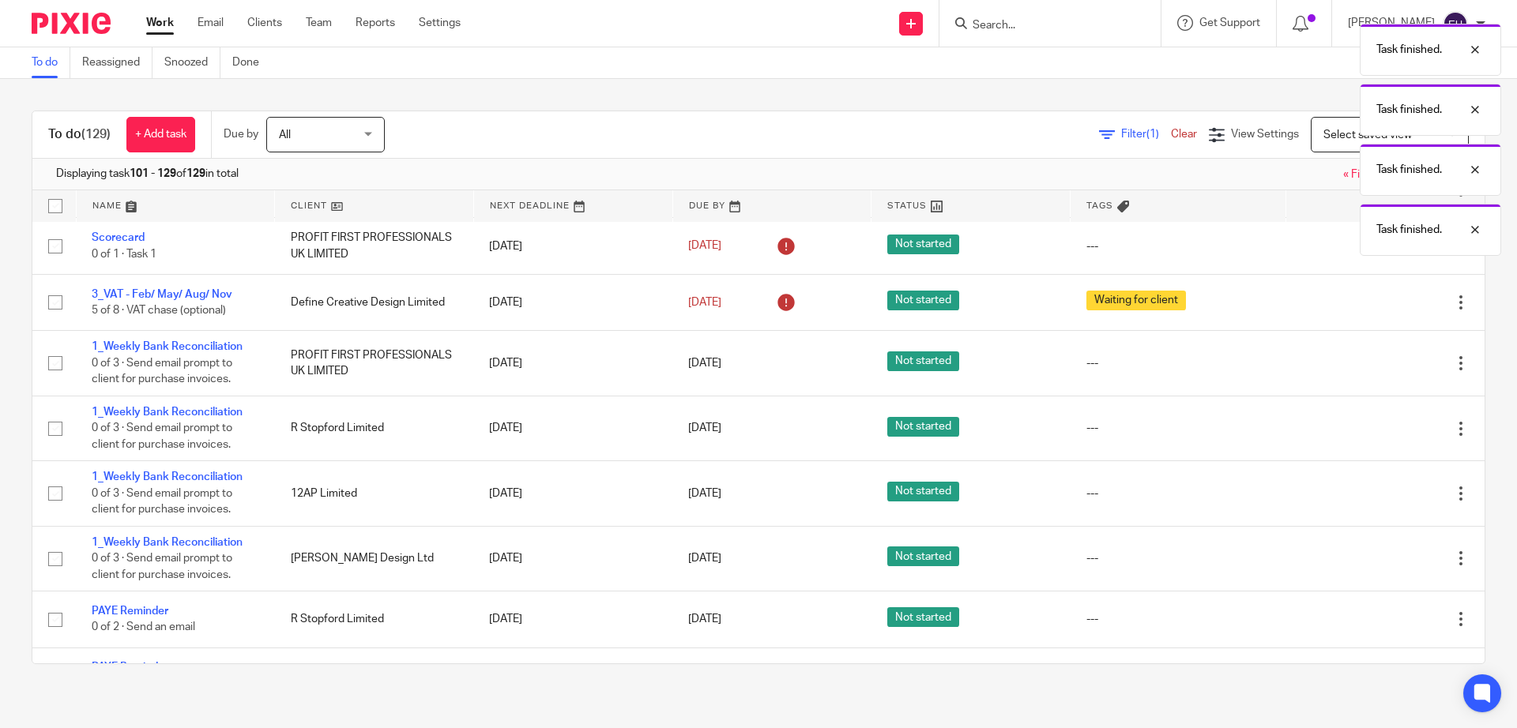
click at [1374, 371] on icon at bounding box center [1382, 363] width 16 height 16
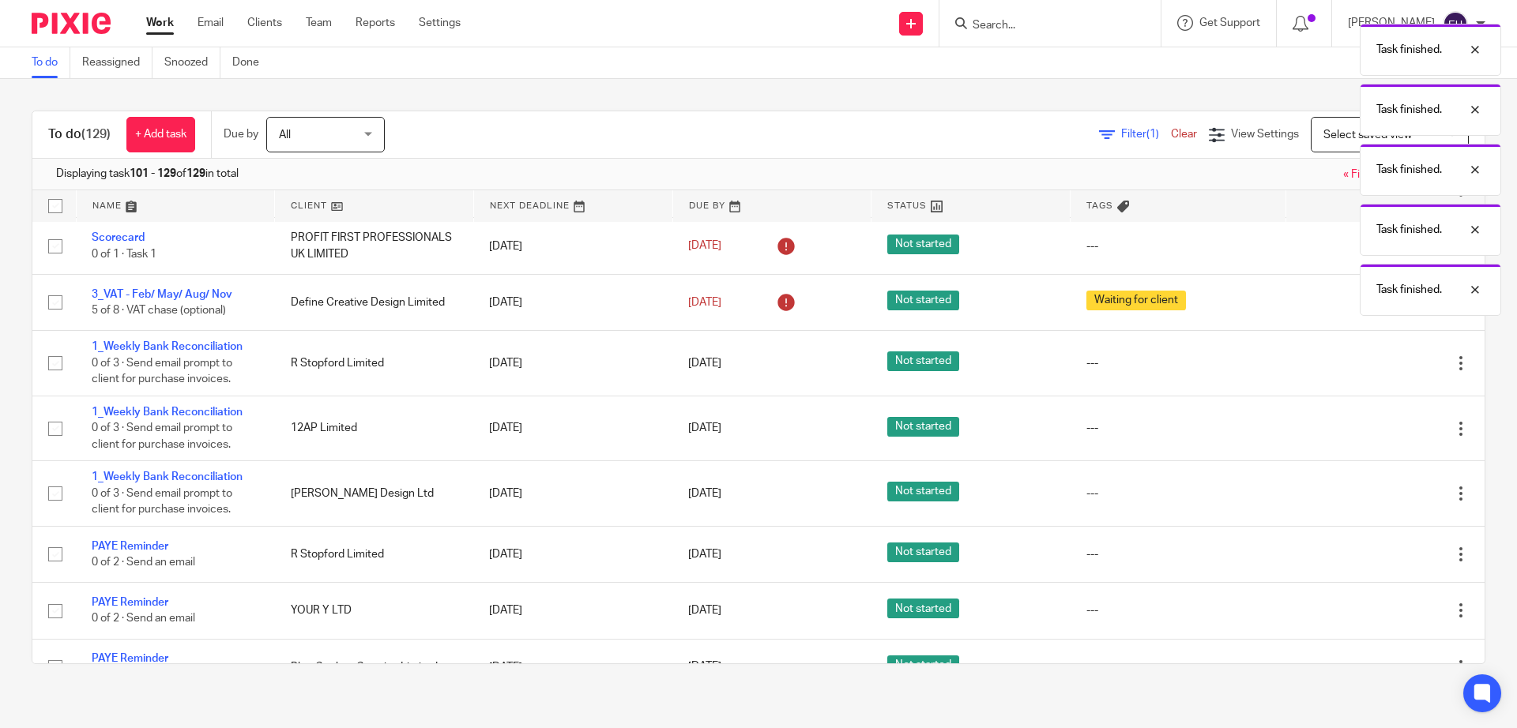
click at [1374, 371] on icon at bounding box center [1382, 363] width 16 height 16
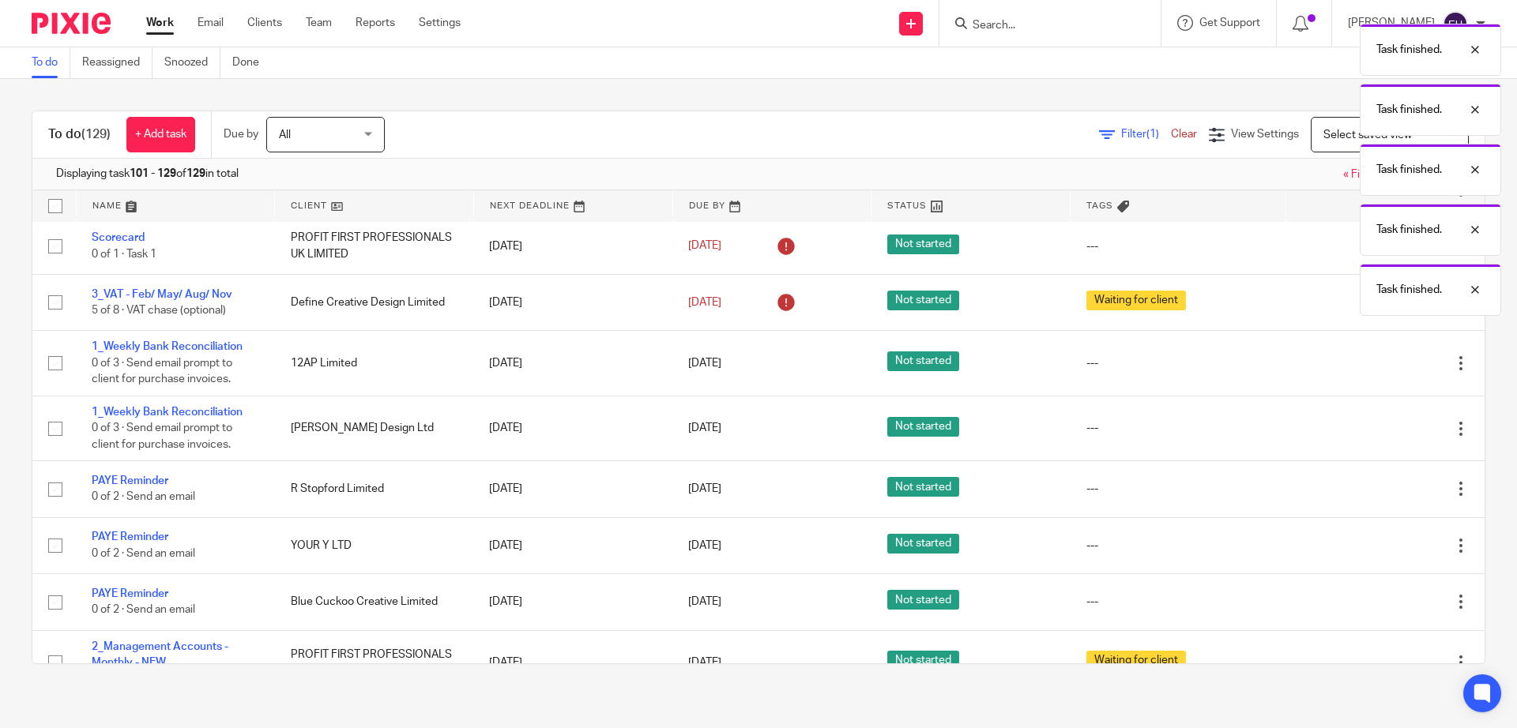
click at [1374, 371] on icon at bounding box center [1382, 363] width 16 height 16
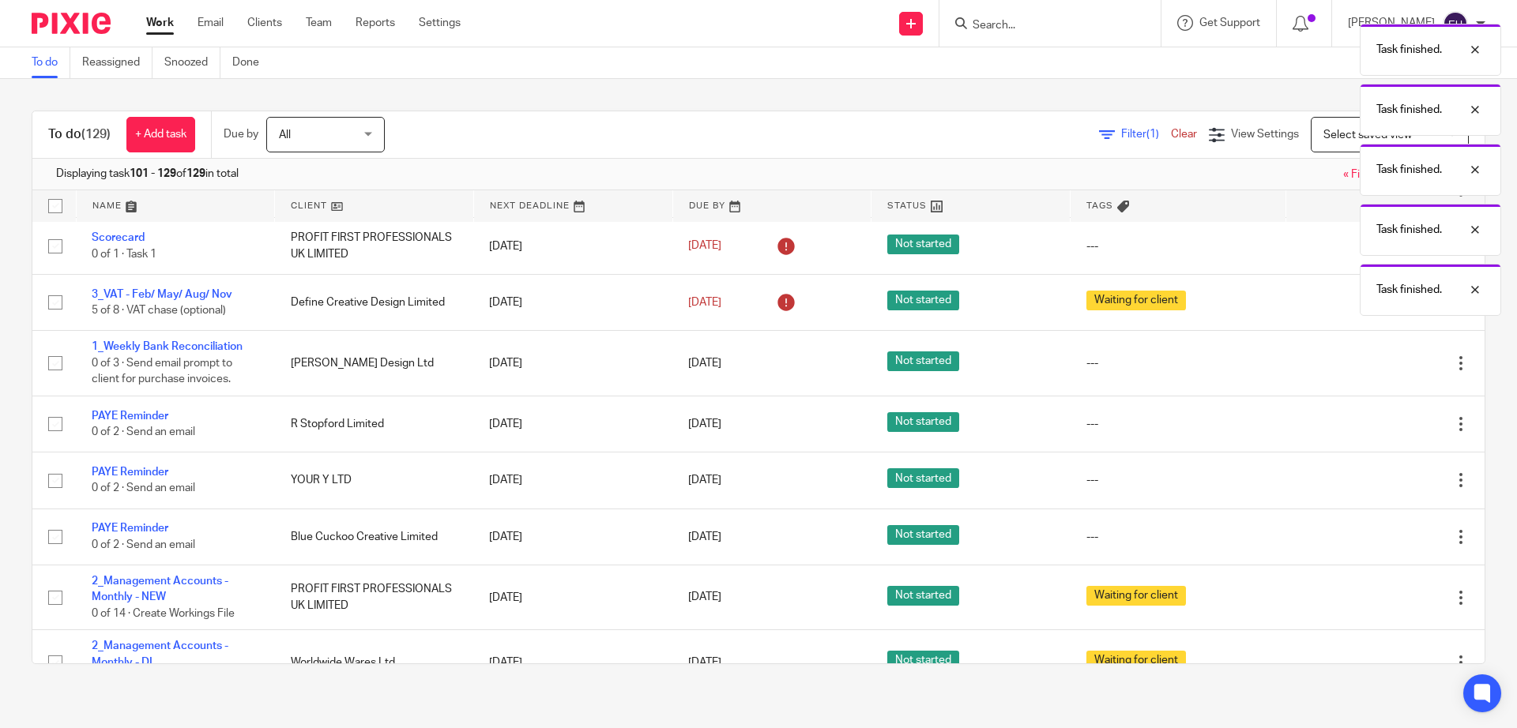
click at [1374, 371] on icon at bounding box center [1382, 363] width 16 height 16
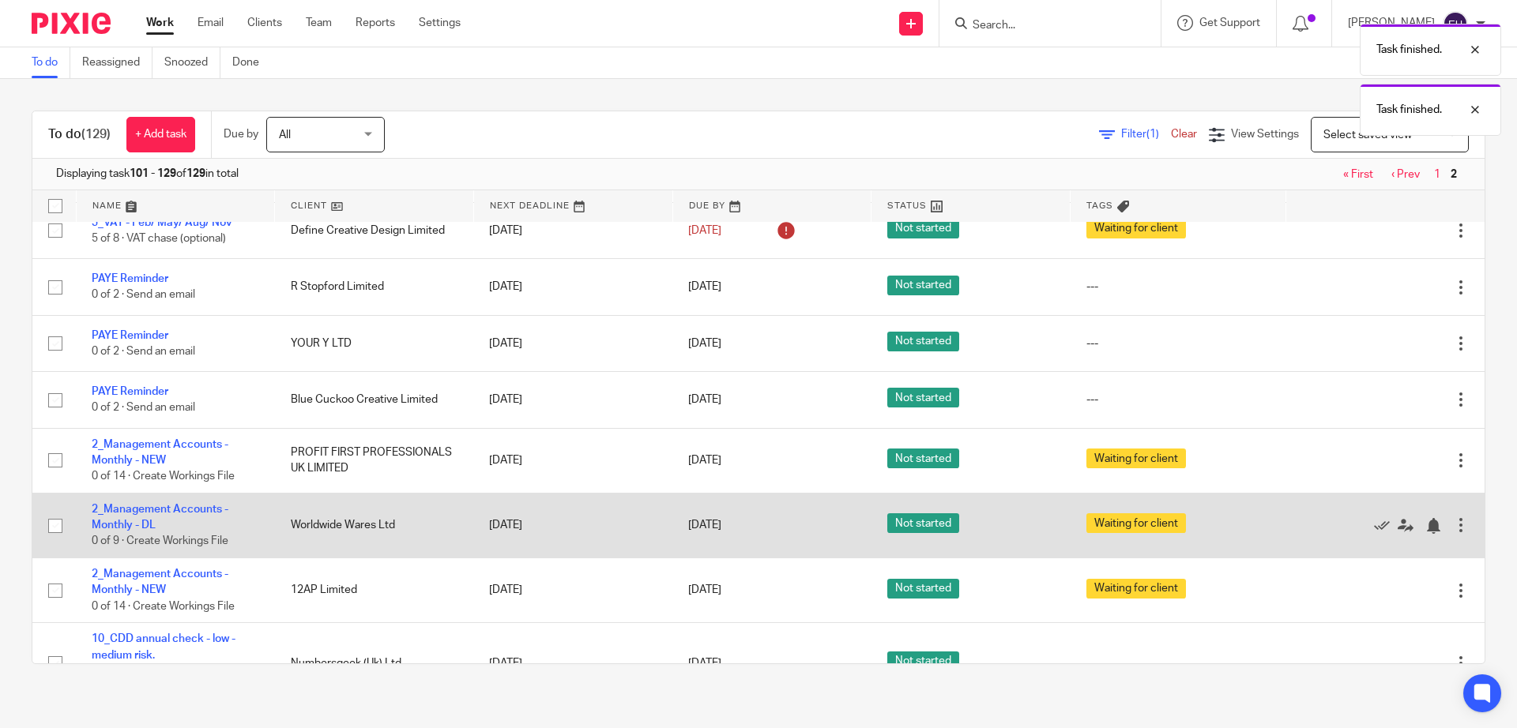
scroll to position [381, 0]
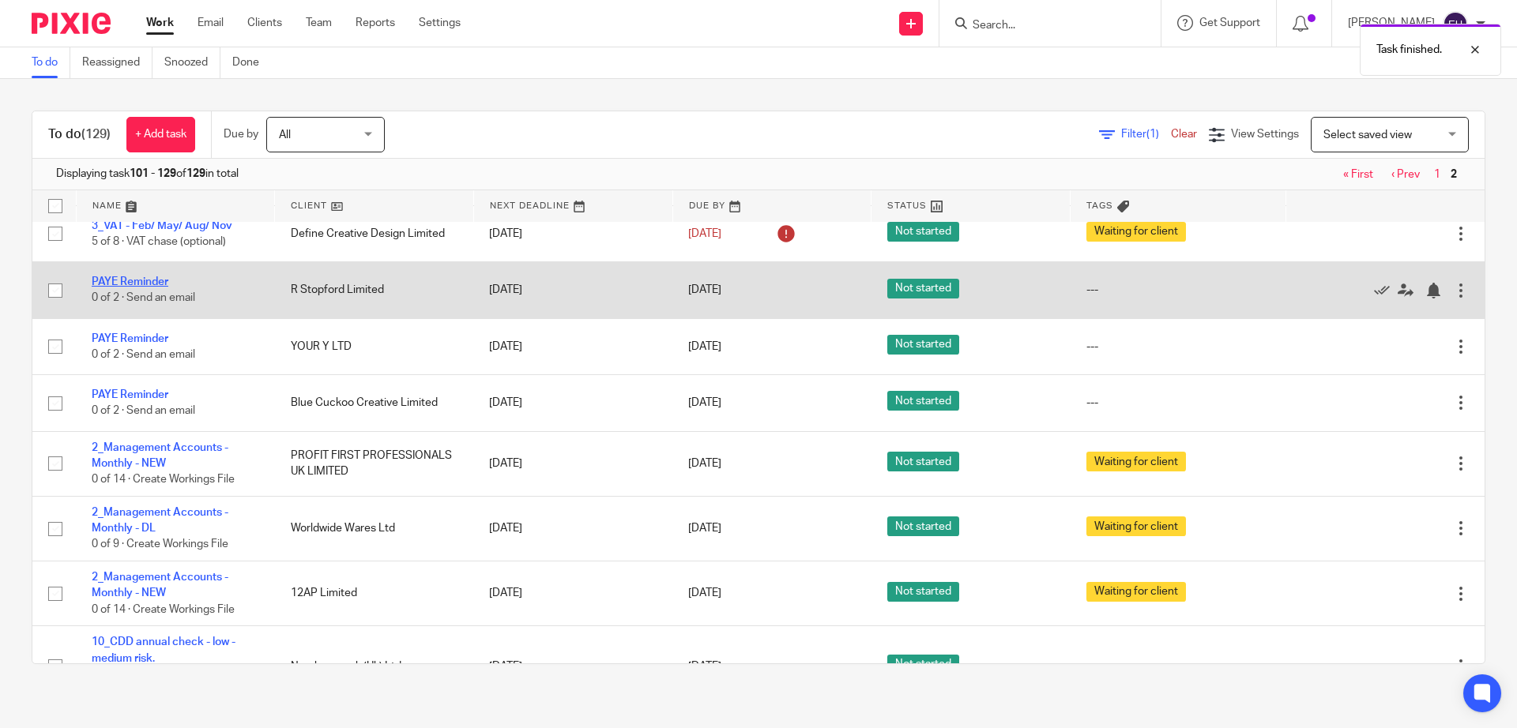
click at [120, 288] on link "PAYE Reminder" at bounding box center [130, 281] width 77 height 11
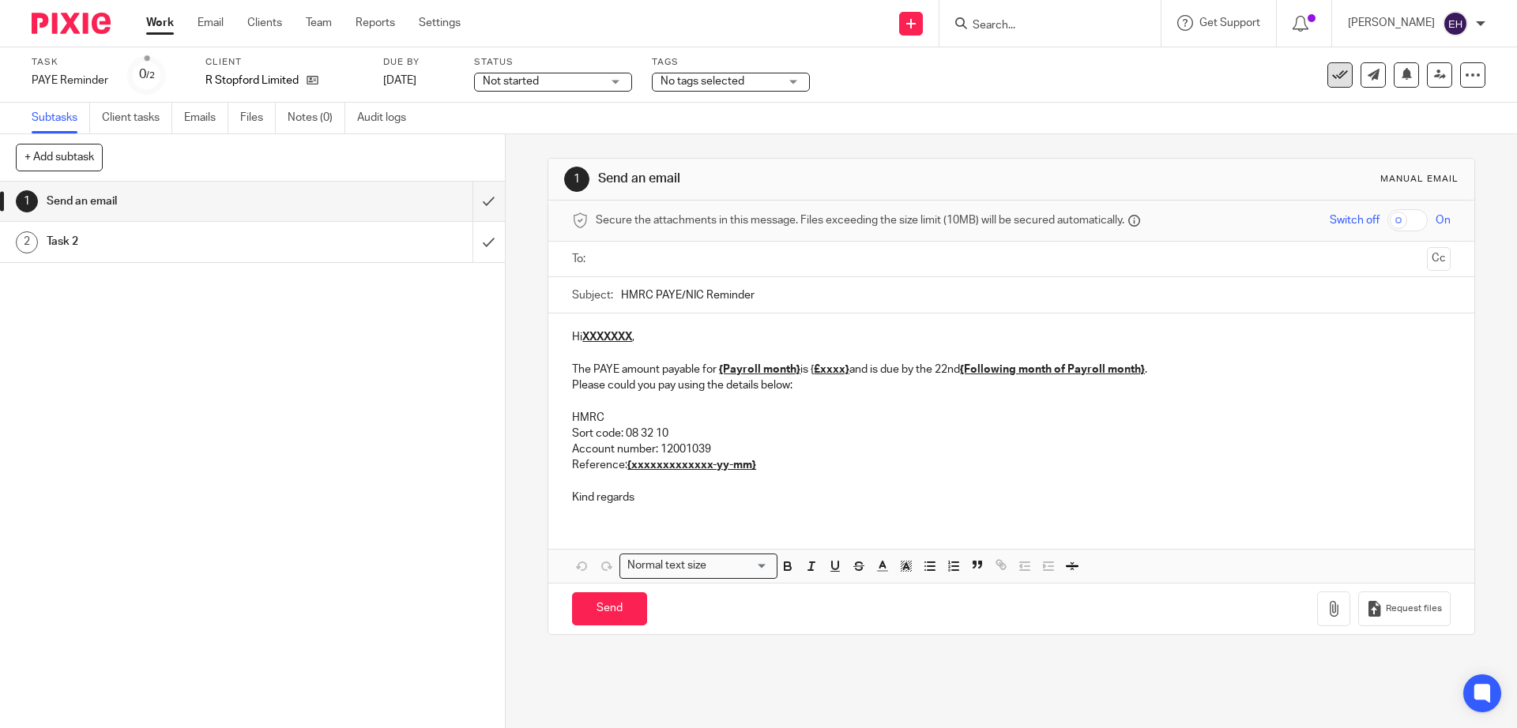
click at [1327, 80] on button at bounding box center [1339, 74] width 25 height 25
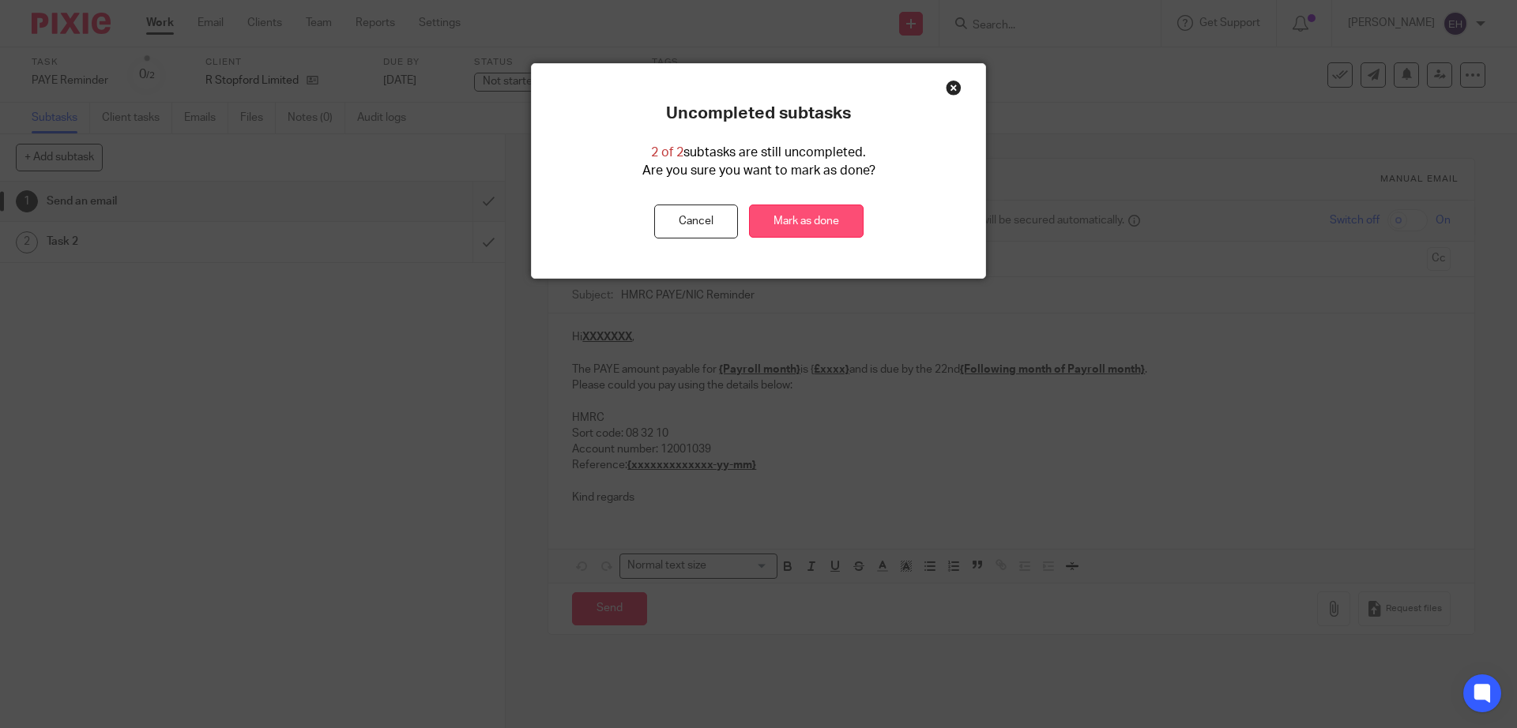
click at [806, 231] on link "Mark as done" at bounding box center [806, 222] width 115 height 34
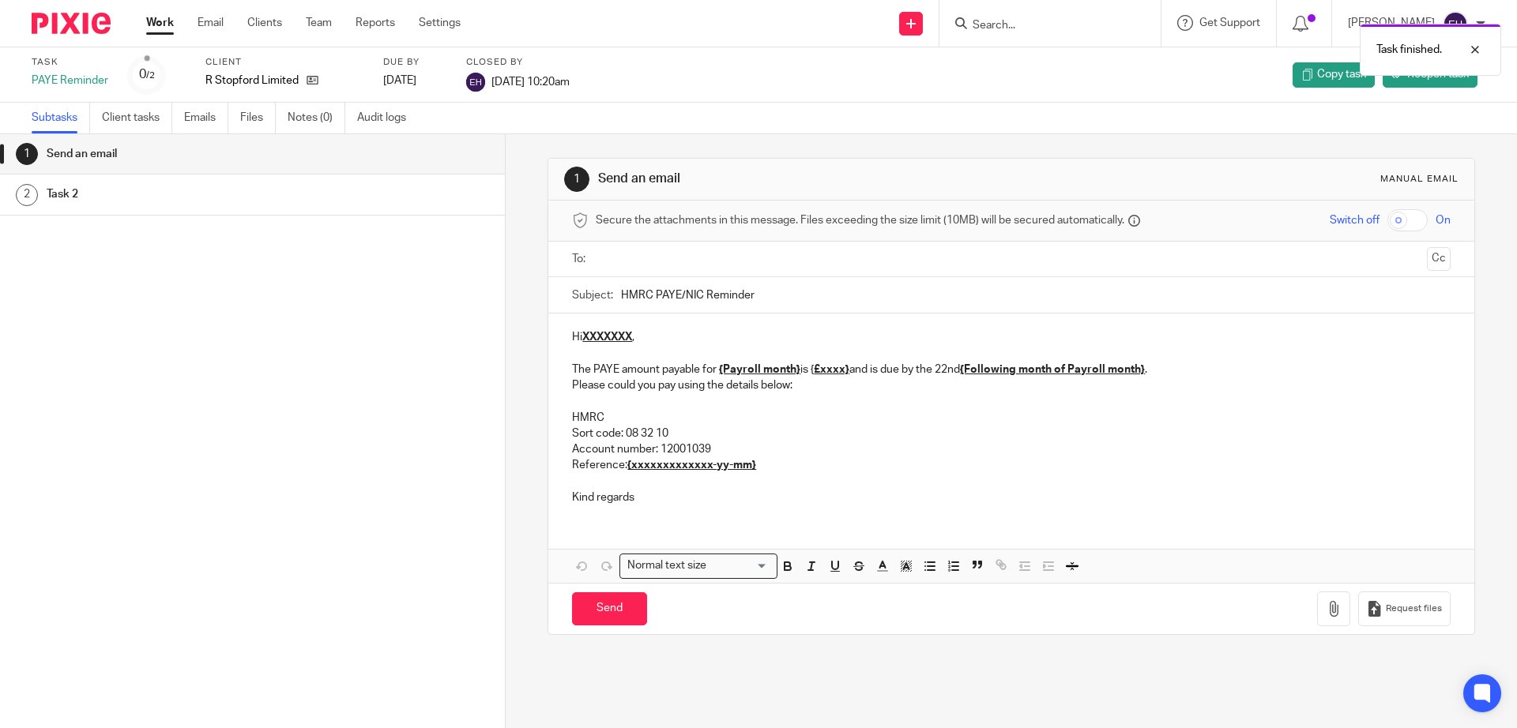
click at [156, 24] on link "Work" at bounding box center [160, 23] width 28 height 16
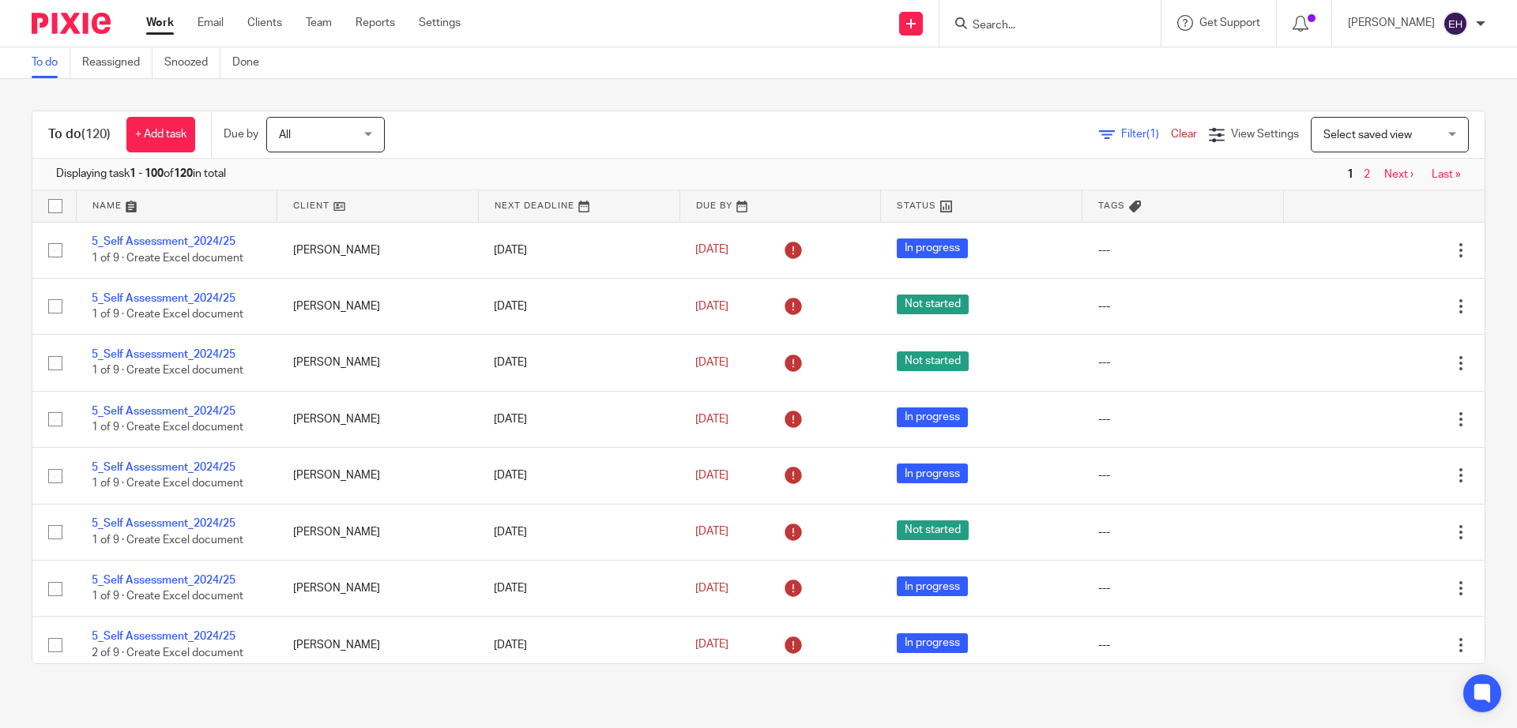
click at [1384, 175] on link "Next ›" at bounding box center [1398, 174] width 29 height 11
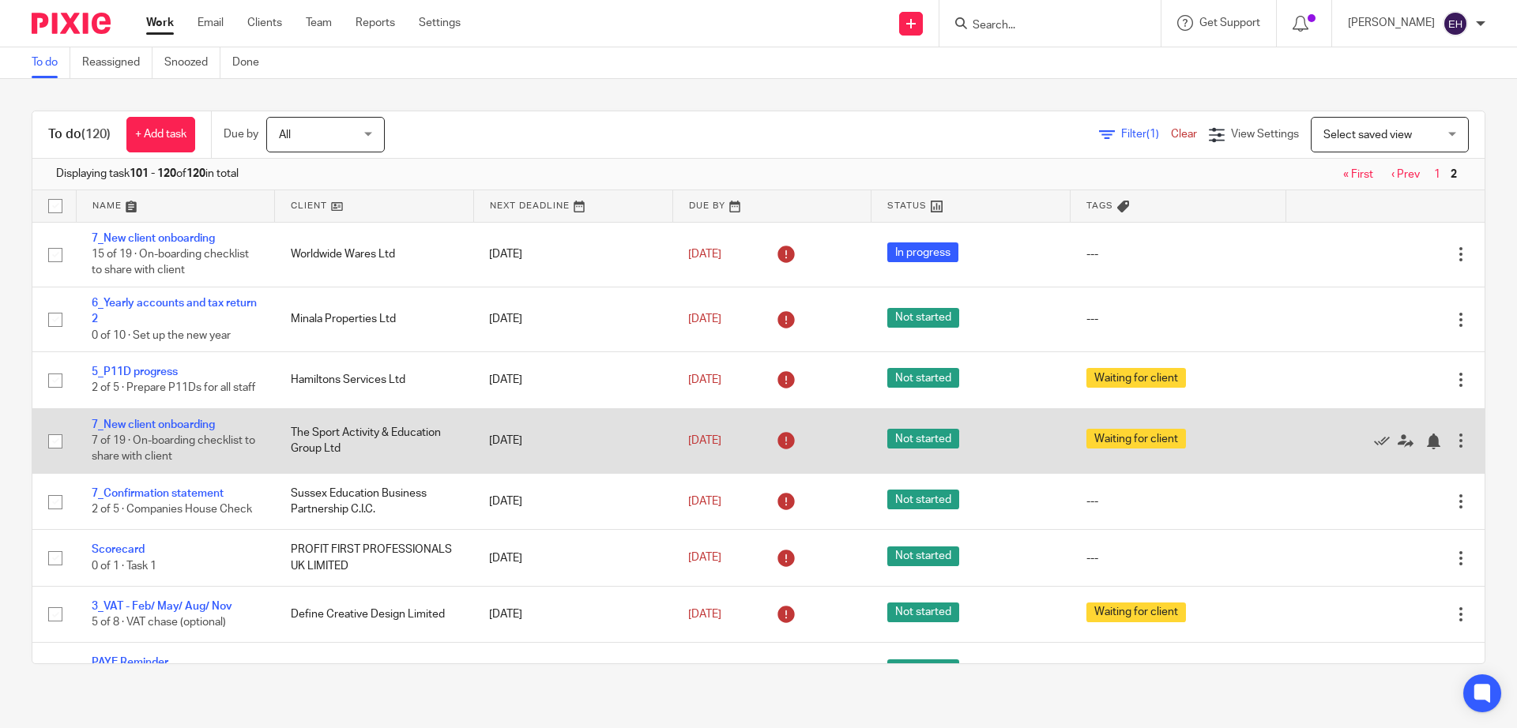
scroll to position [309, 0]
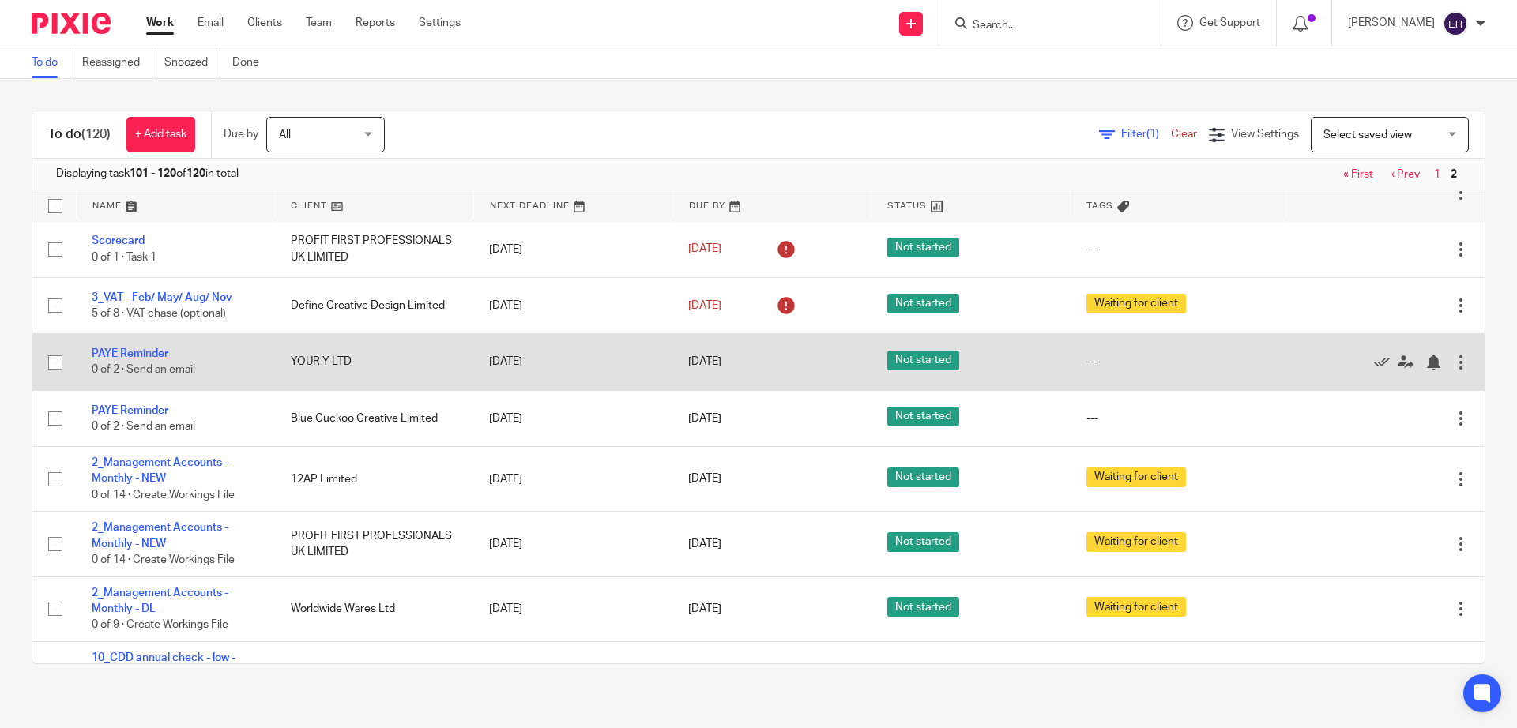
click at [123, 359] on link "PAYE Reminder" at bounding box center [130, 353] width 77 height 11
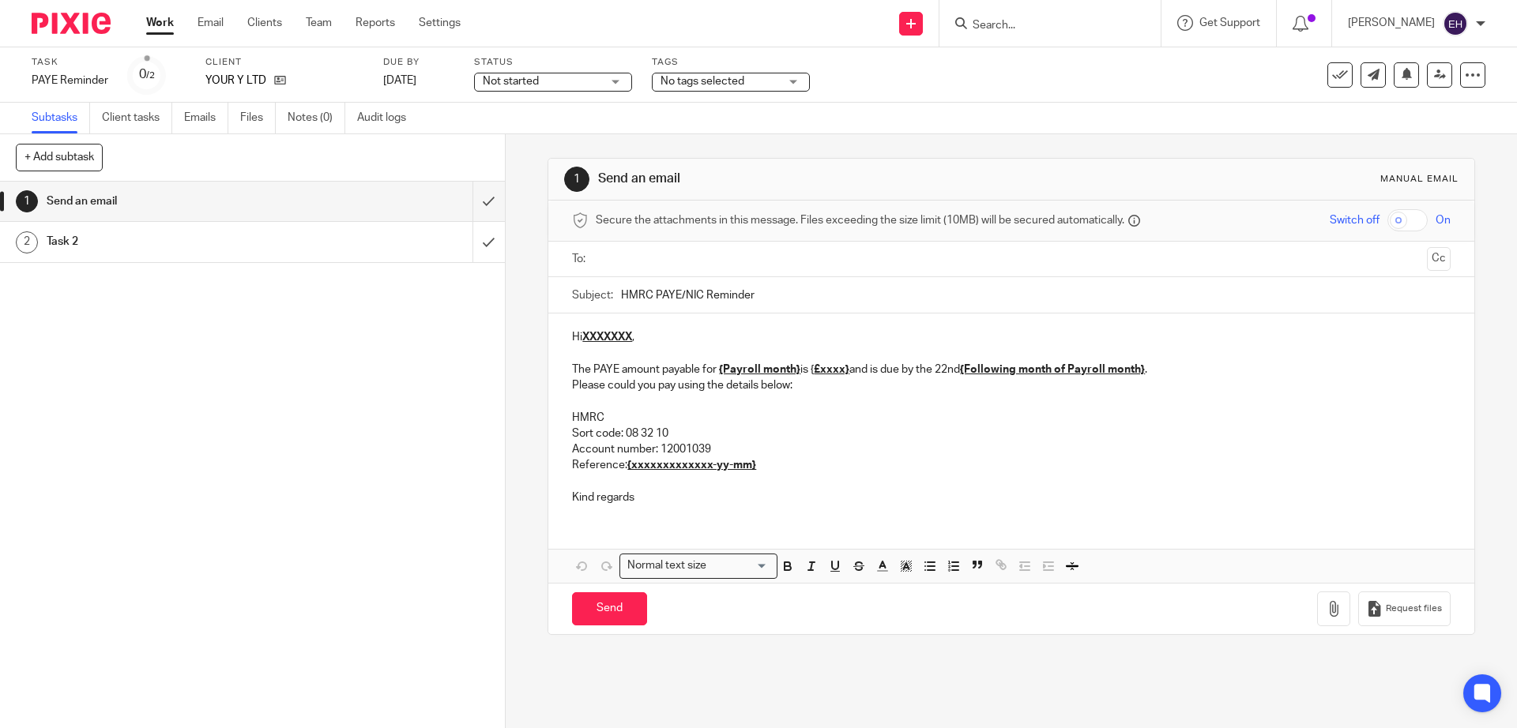
click at [1314, 79] on div "See template in use Advanced task editor Copy task Change schedule Delete" at bounding box center [1363, 74] width 242 height 25
click at [1332, 77] on icon at bounding box center [1340, 75] width 16 height 16
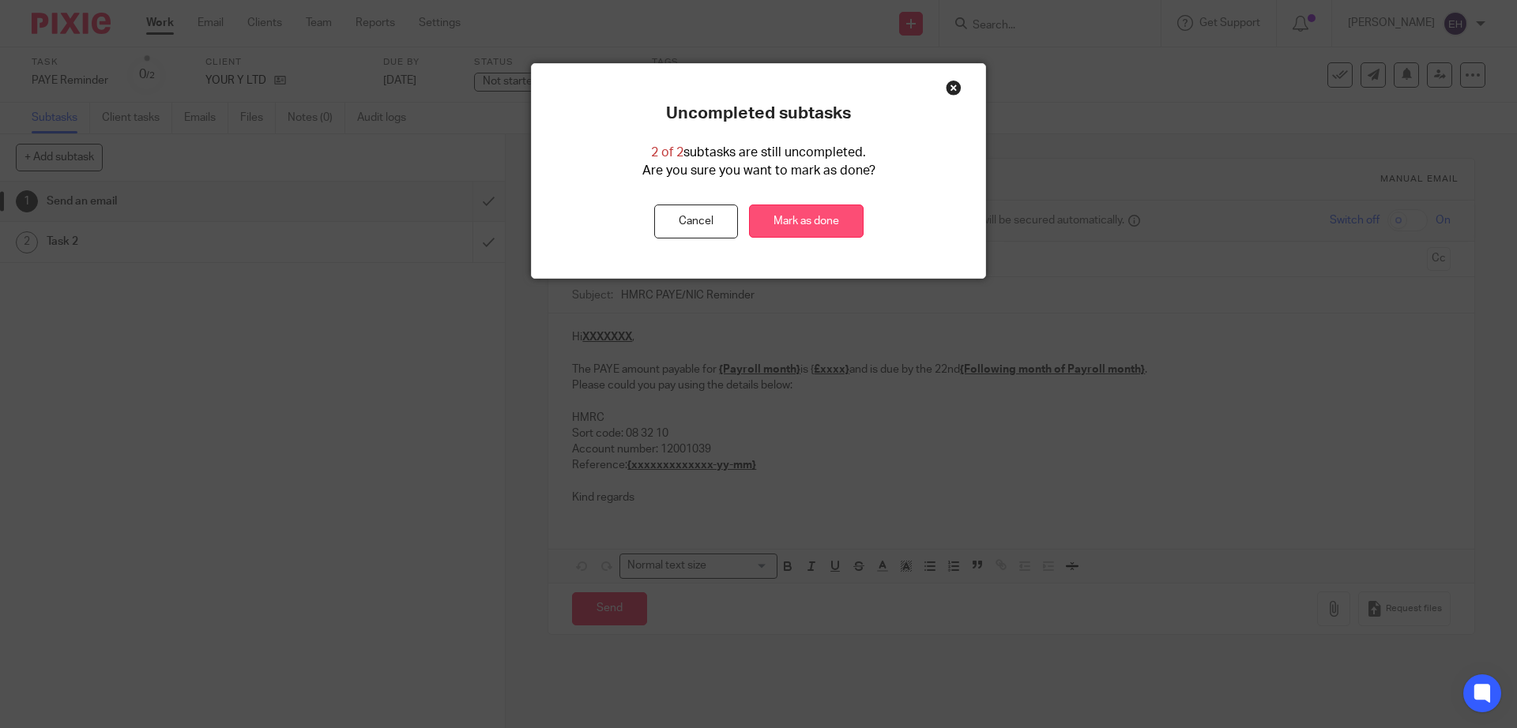
click at [795, 214] on link "Mark as done" at bounding box center [806, 222] width 115 height 34
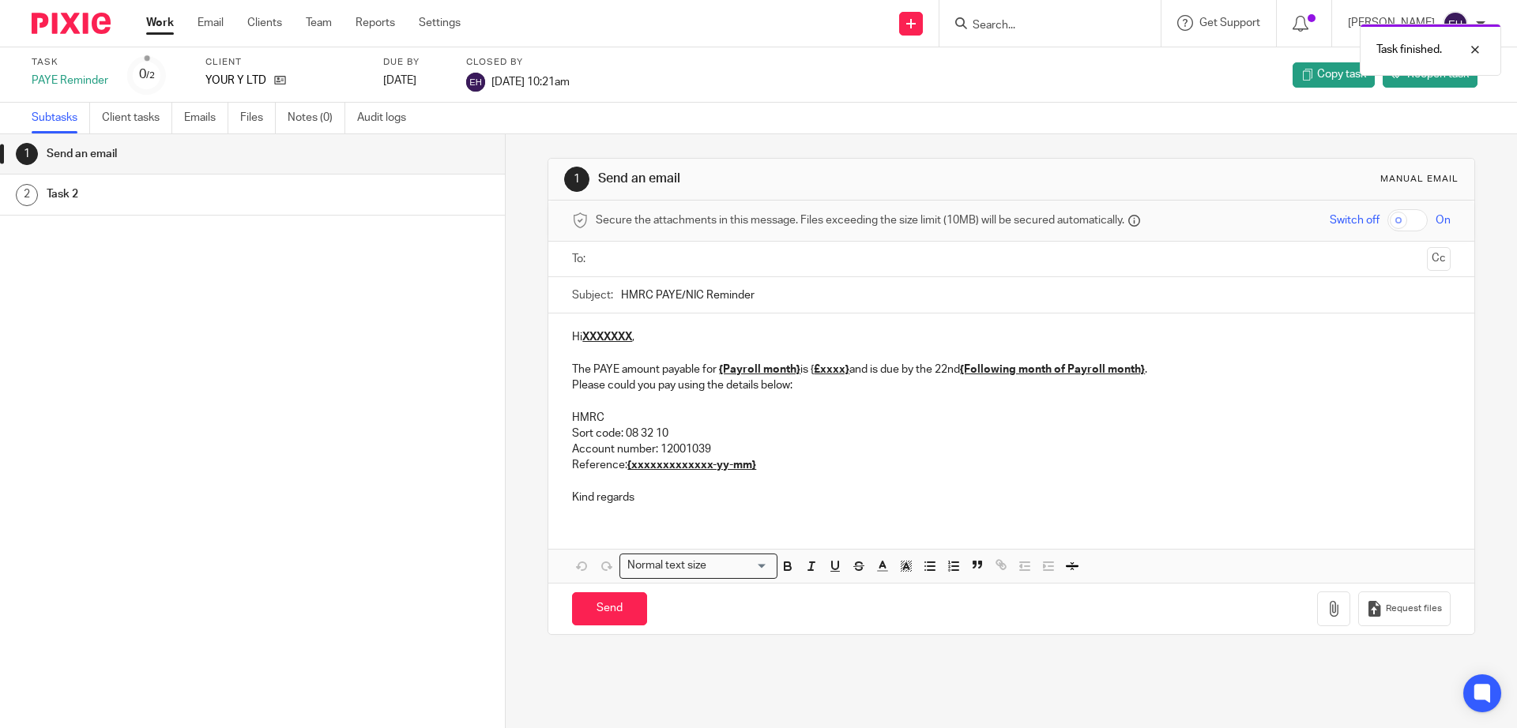
click at [148, 24] on link "Work" at bounding box center [160, 23] width 28 height 16
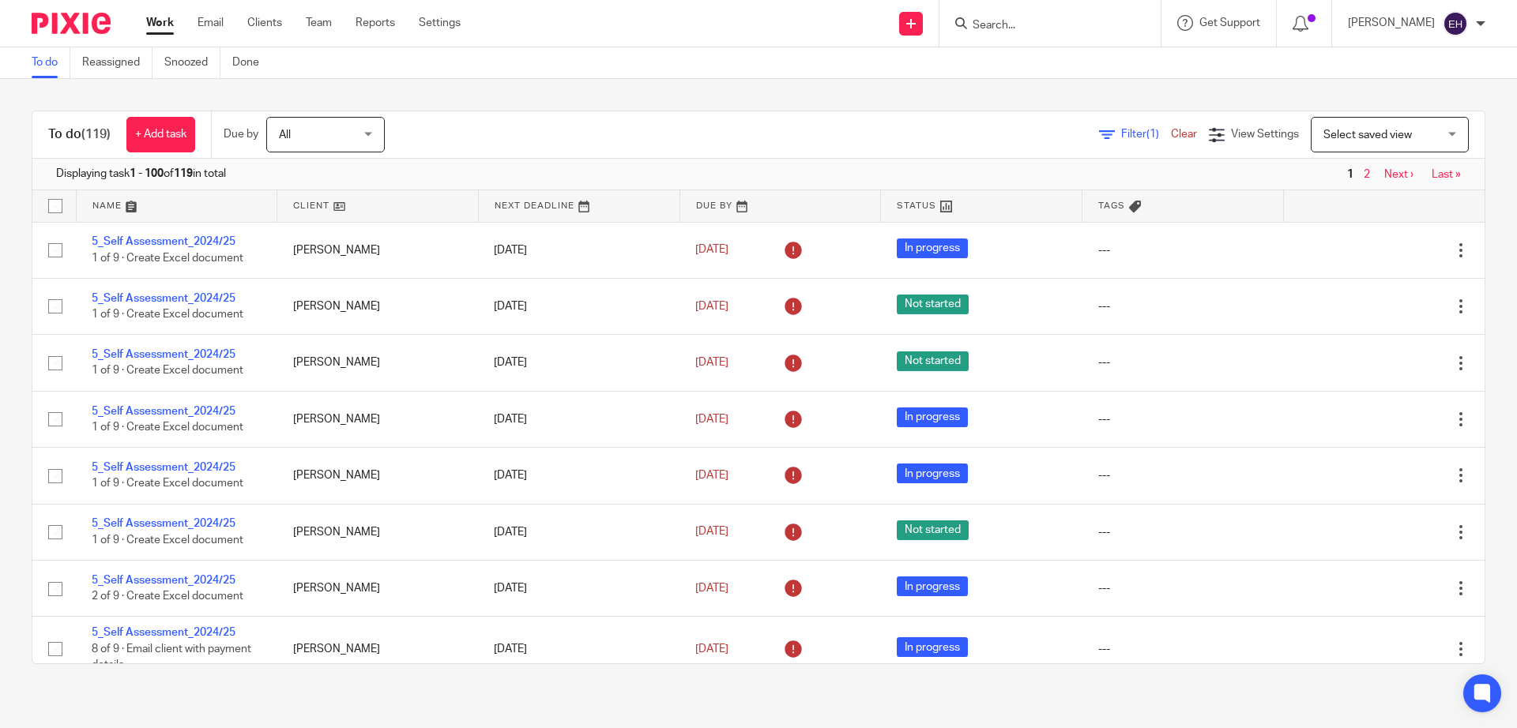
click at [1384, 176] on link "Next ›" at bounding box center [1398, 174] width 29 height 11
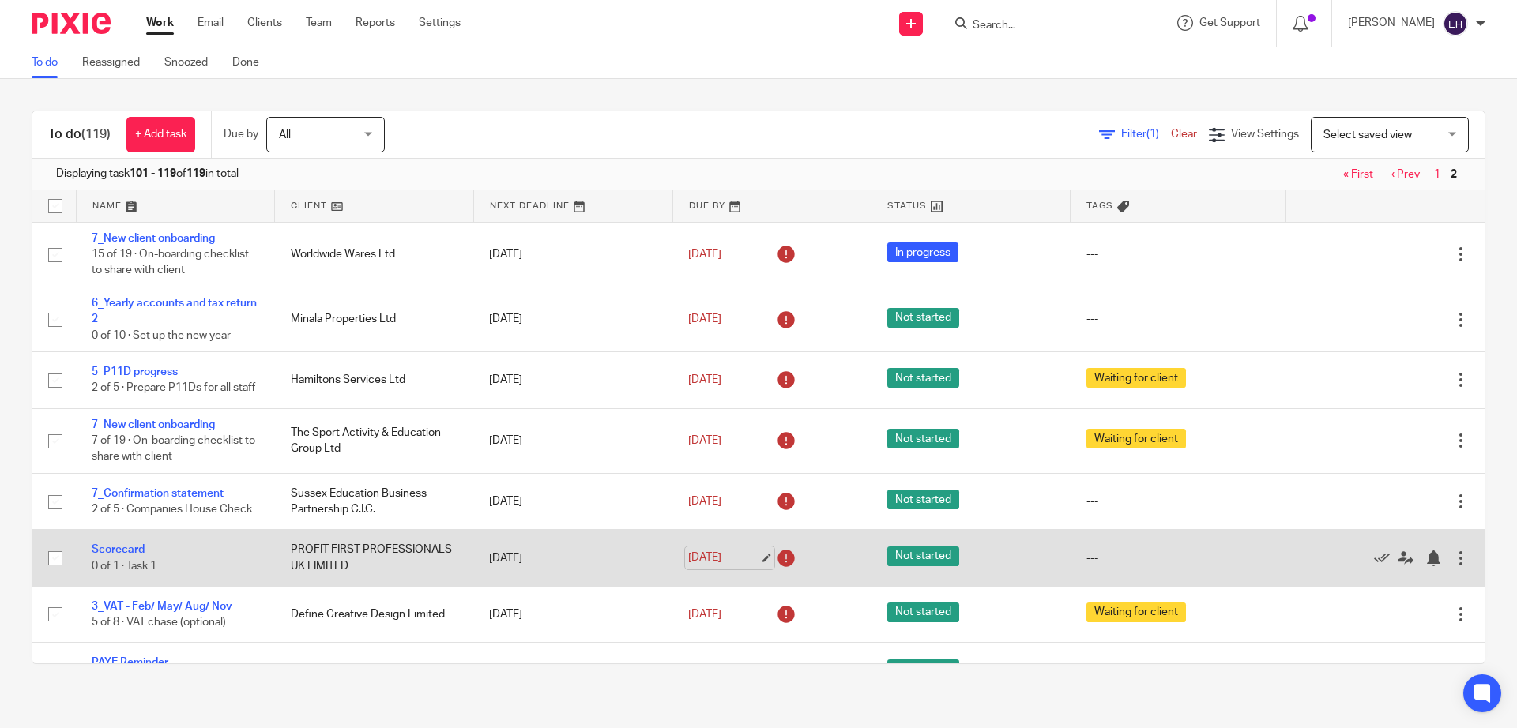
scroll to position [297, 0]
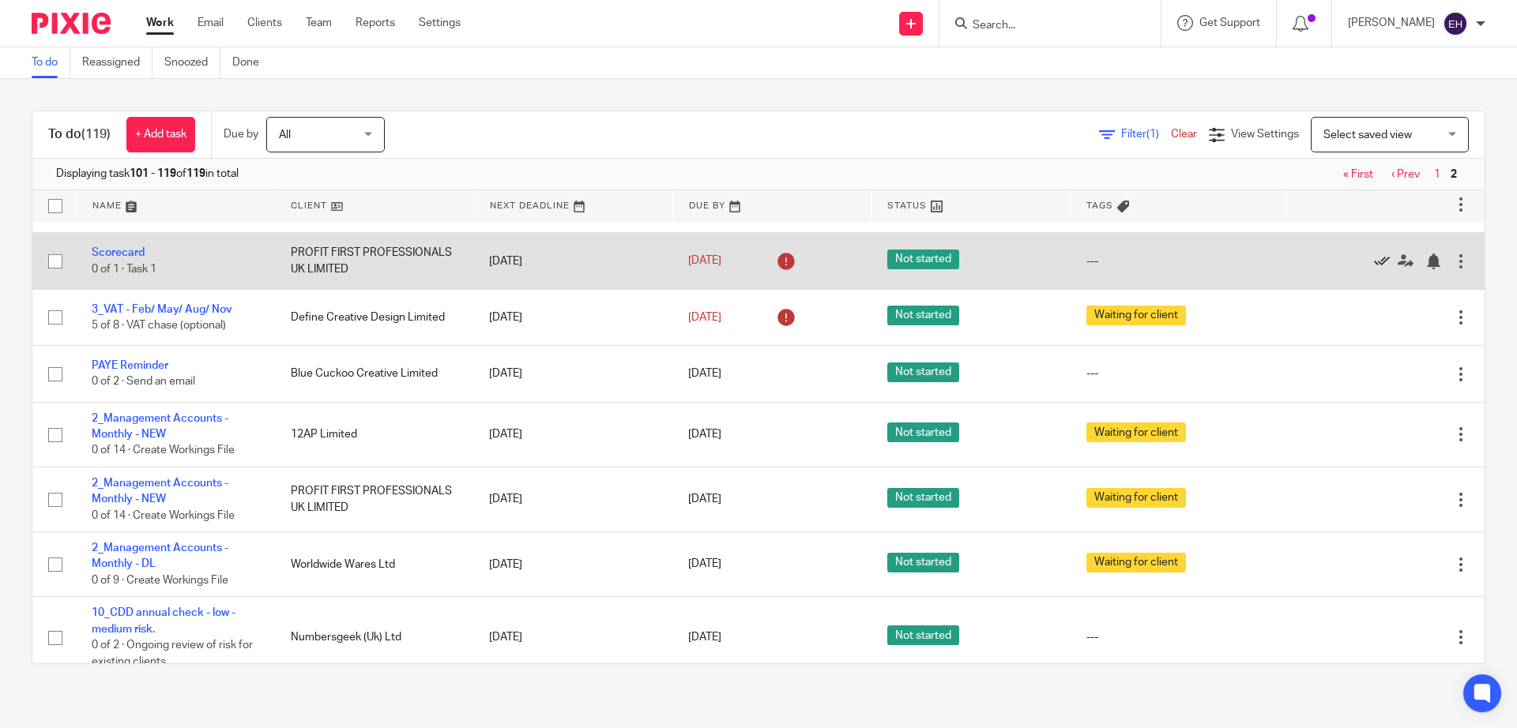
click at [1374, 269] on icon at bounding box center [1382, 262] width 16 height 16
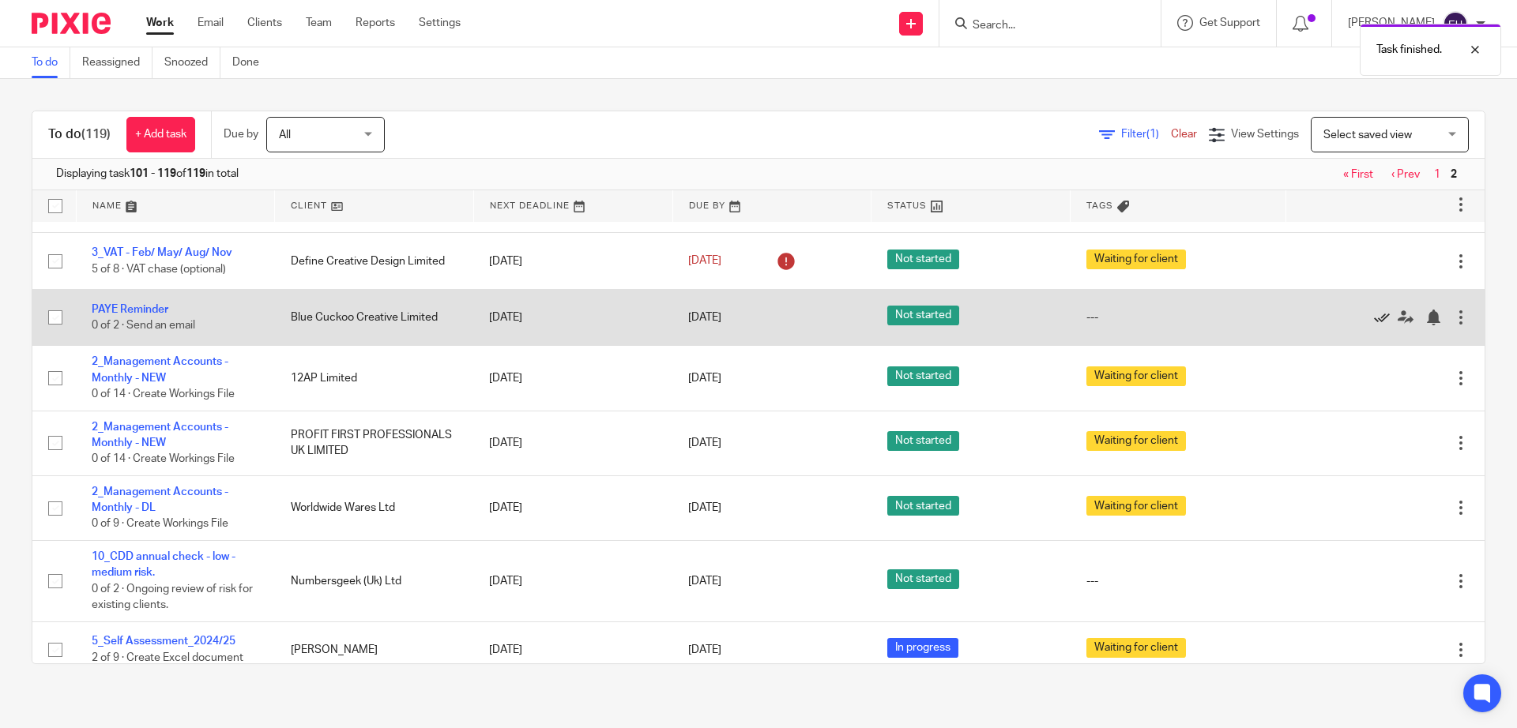
click at [1374, 325] on icon at bounding box center [1382, 318] width 16 height 16
